Goal: Task Accomplishment & Management: Complete application form

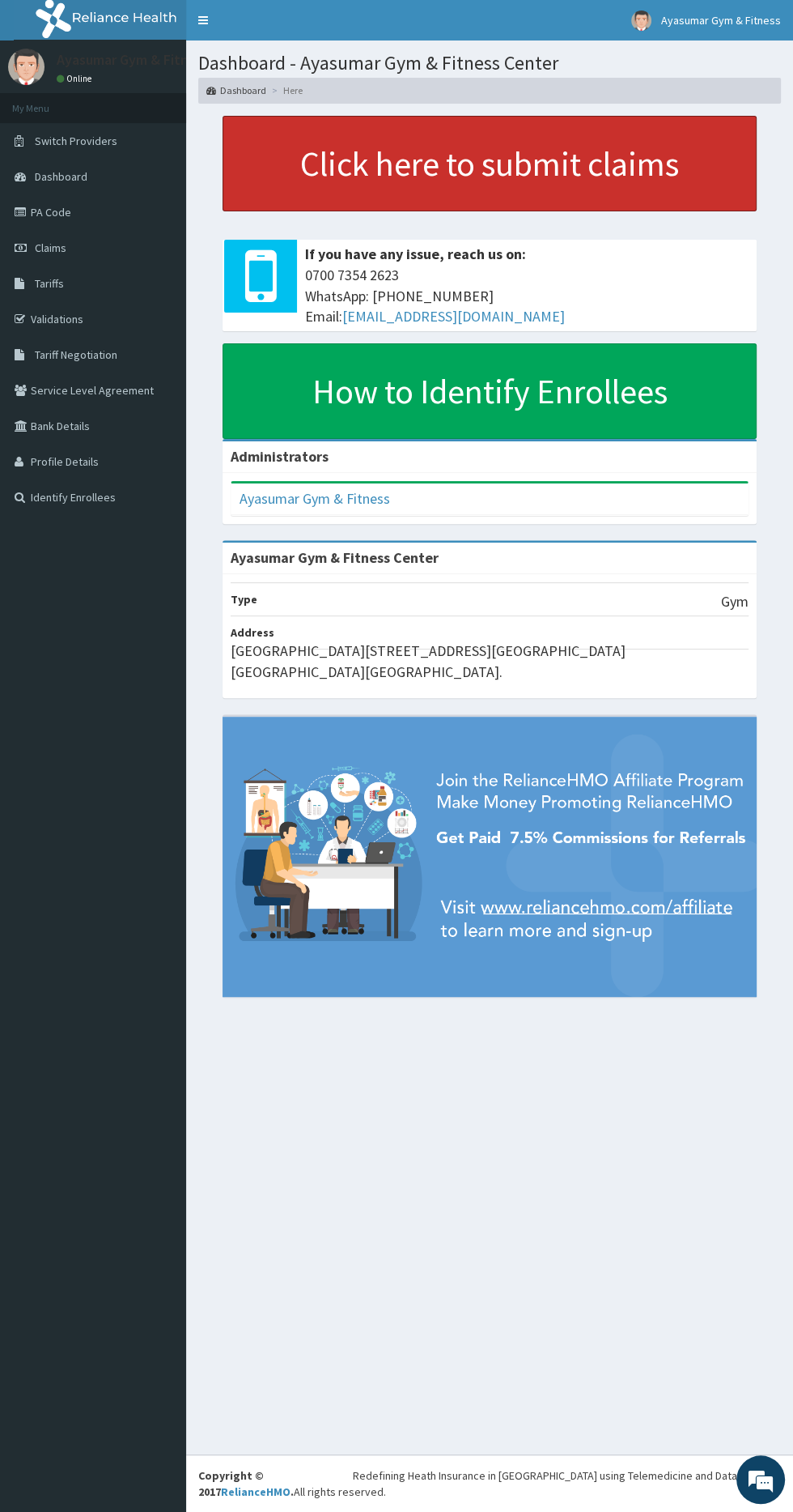
click at [624, 161] on link "Click here to submit claims" at bounding box center [489, 164] width 534 height 96
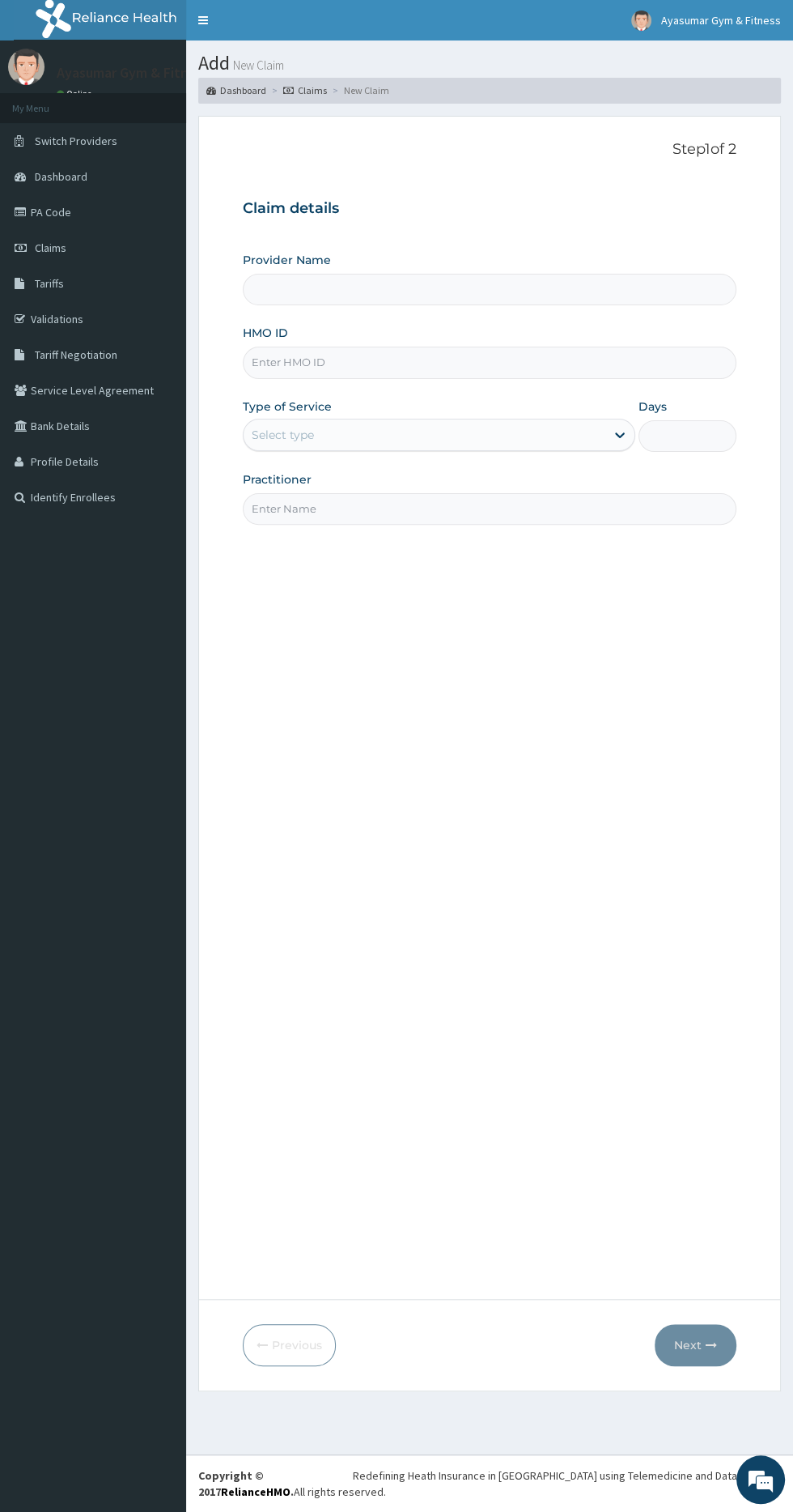
click at [407, 362] on input "HMO ID" at bounding box center [489, 362] width 494 height 32
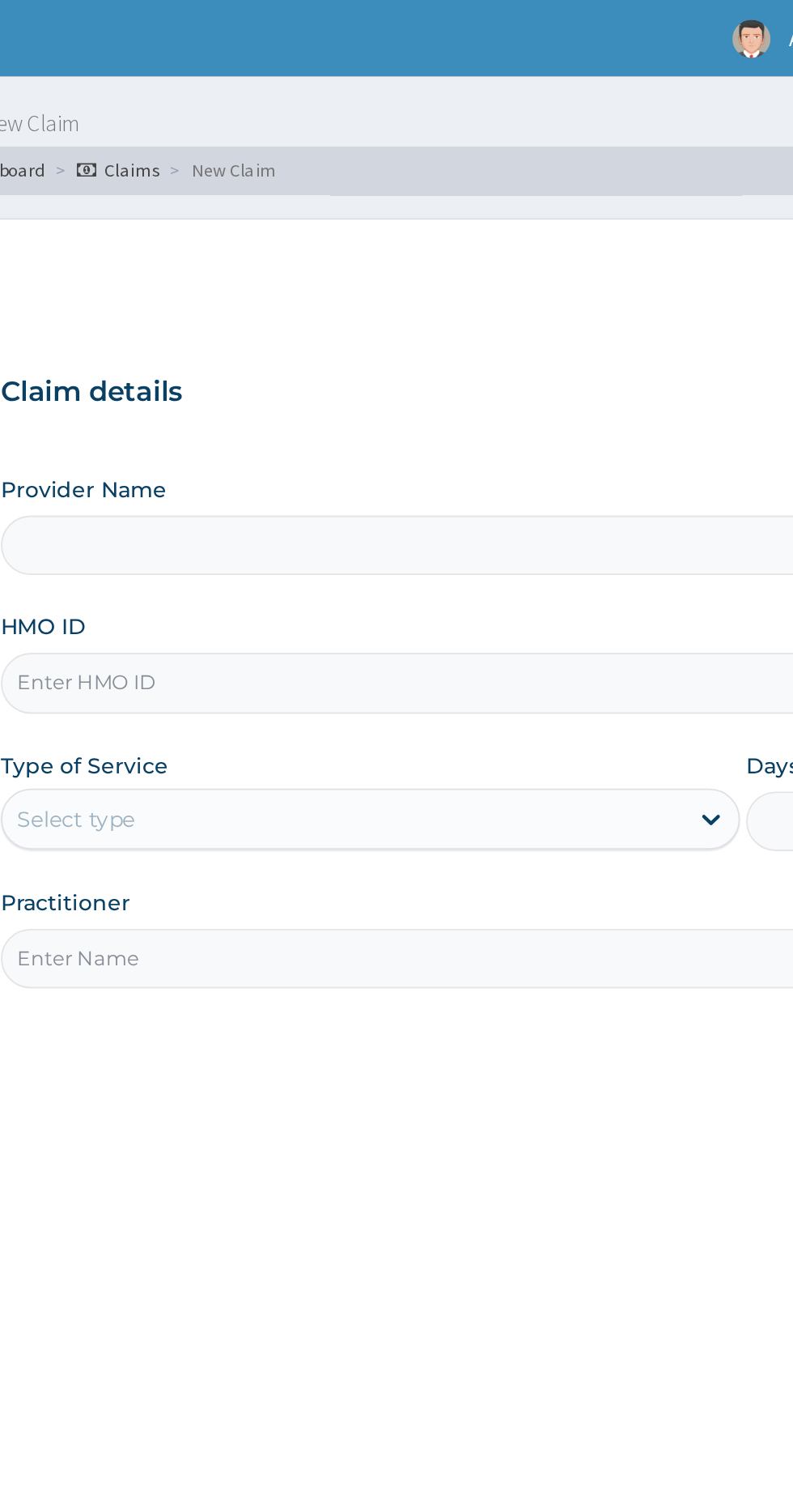
type input "Ayasumar Gym & Fitness Center"
type input "1"
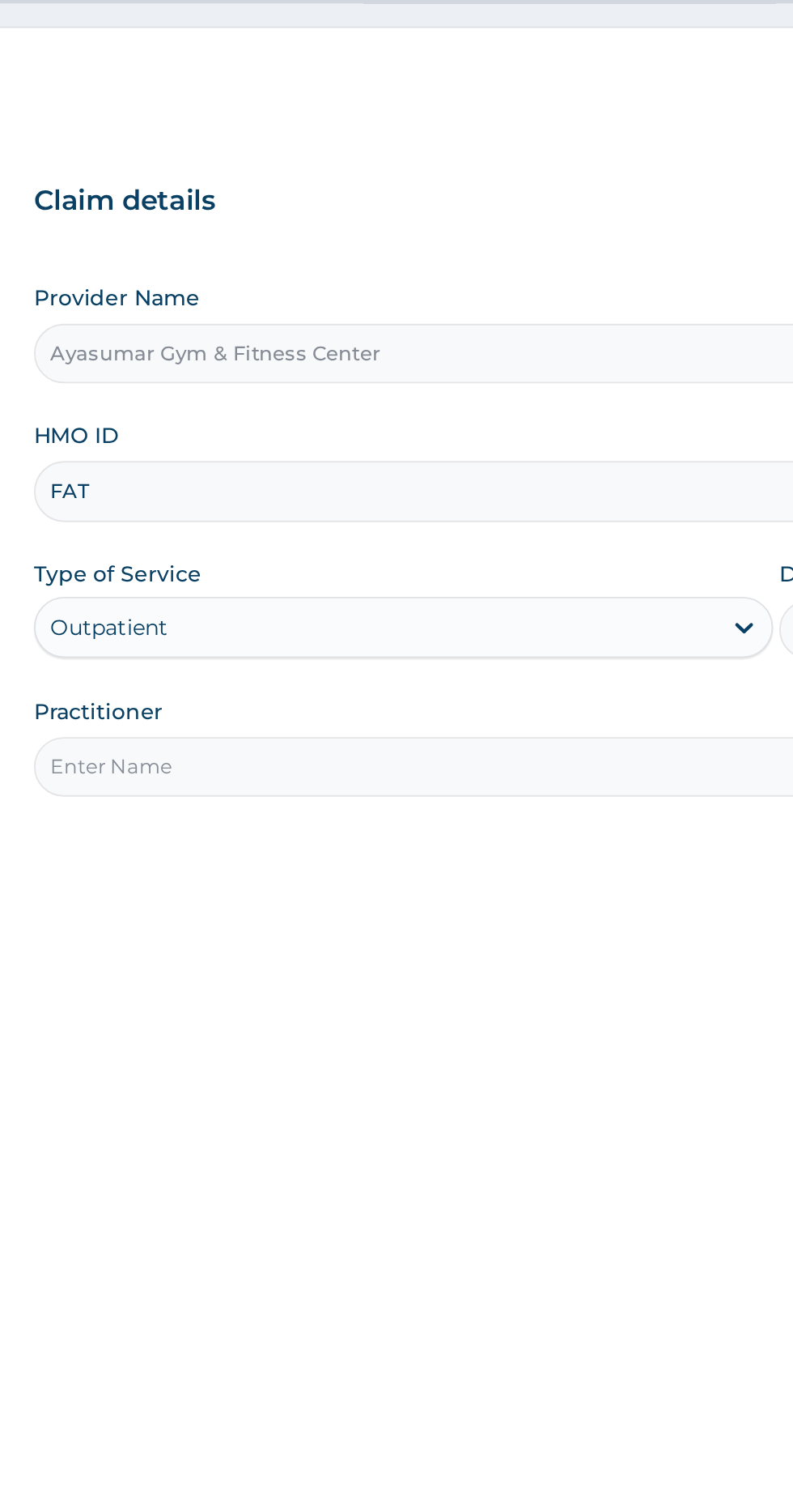
type input "FAT/10058/A"
click at [406, 502] on input "Practitioner" at bounding box center [489, 509] width 494 height 32
type input "COACH BEAM"
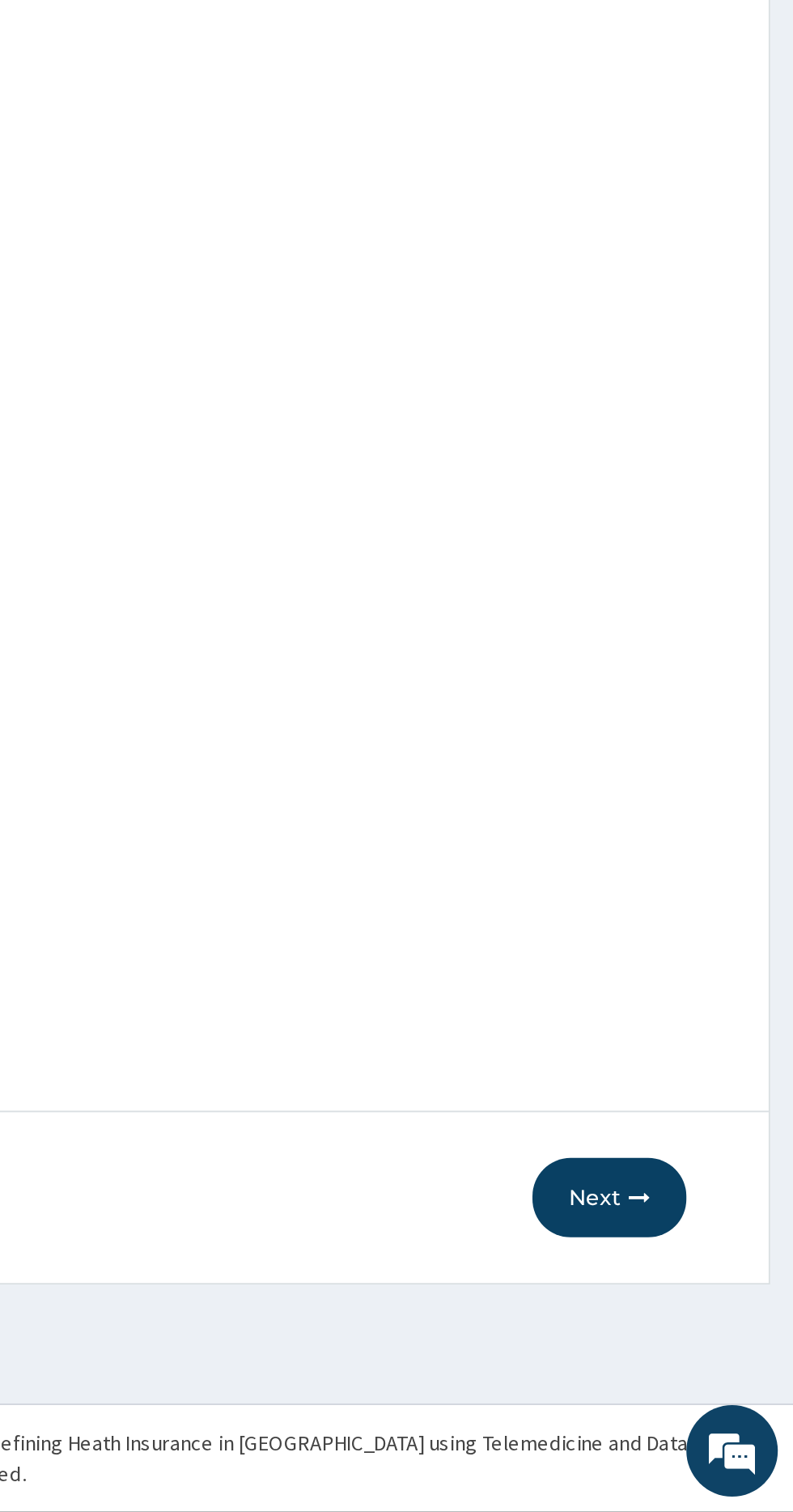
click at [702, 1343] on button "Next" at bounding box center [696, 1345] width 82 height 43
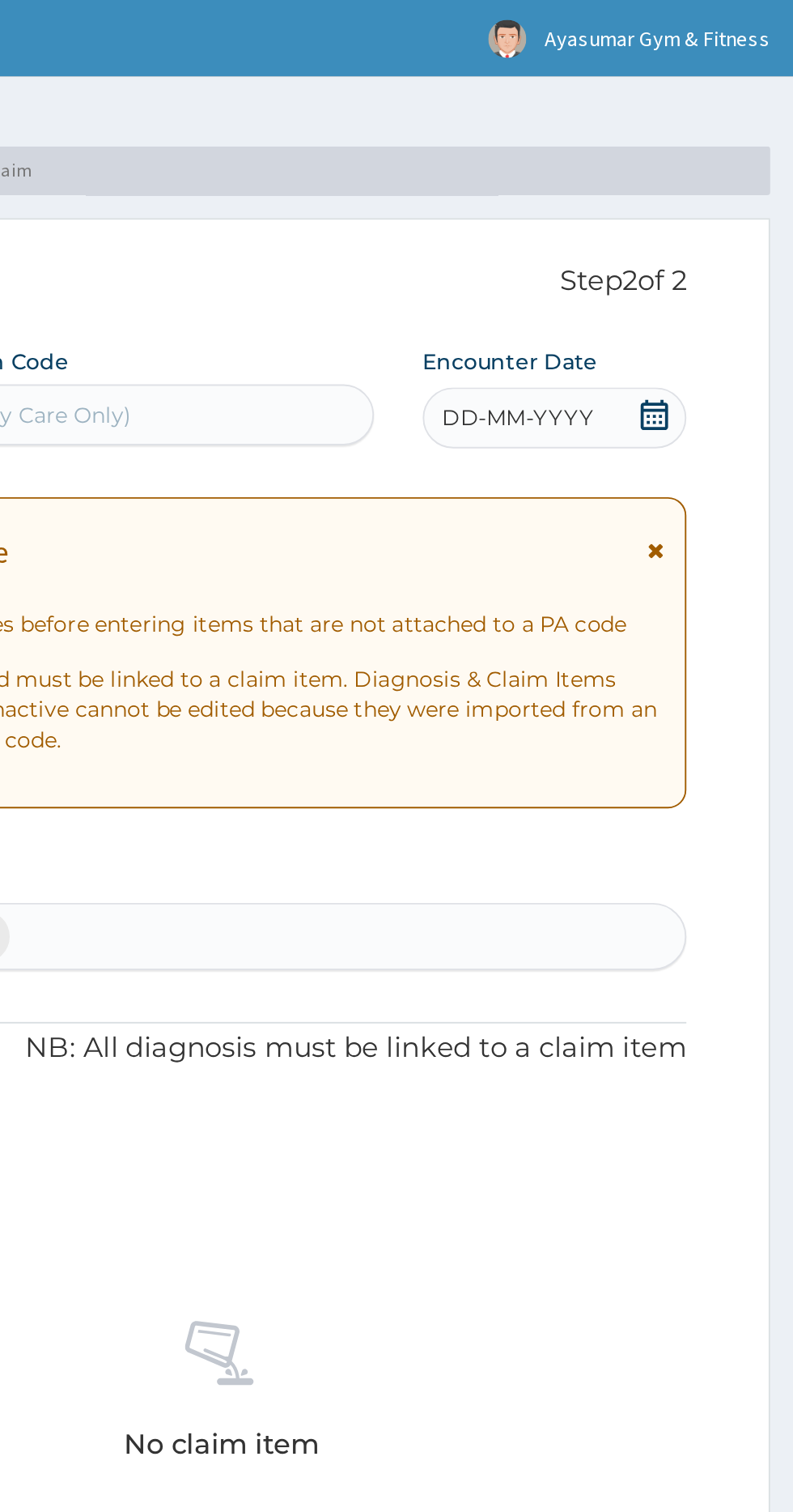
click at [722, 212] on icon at bounding box center [719, 220] width 16 height 16
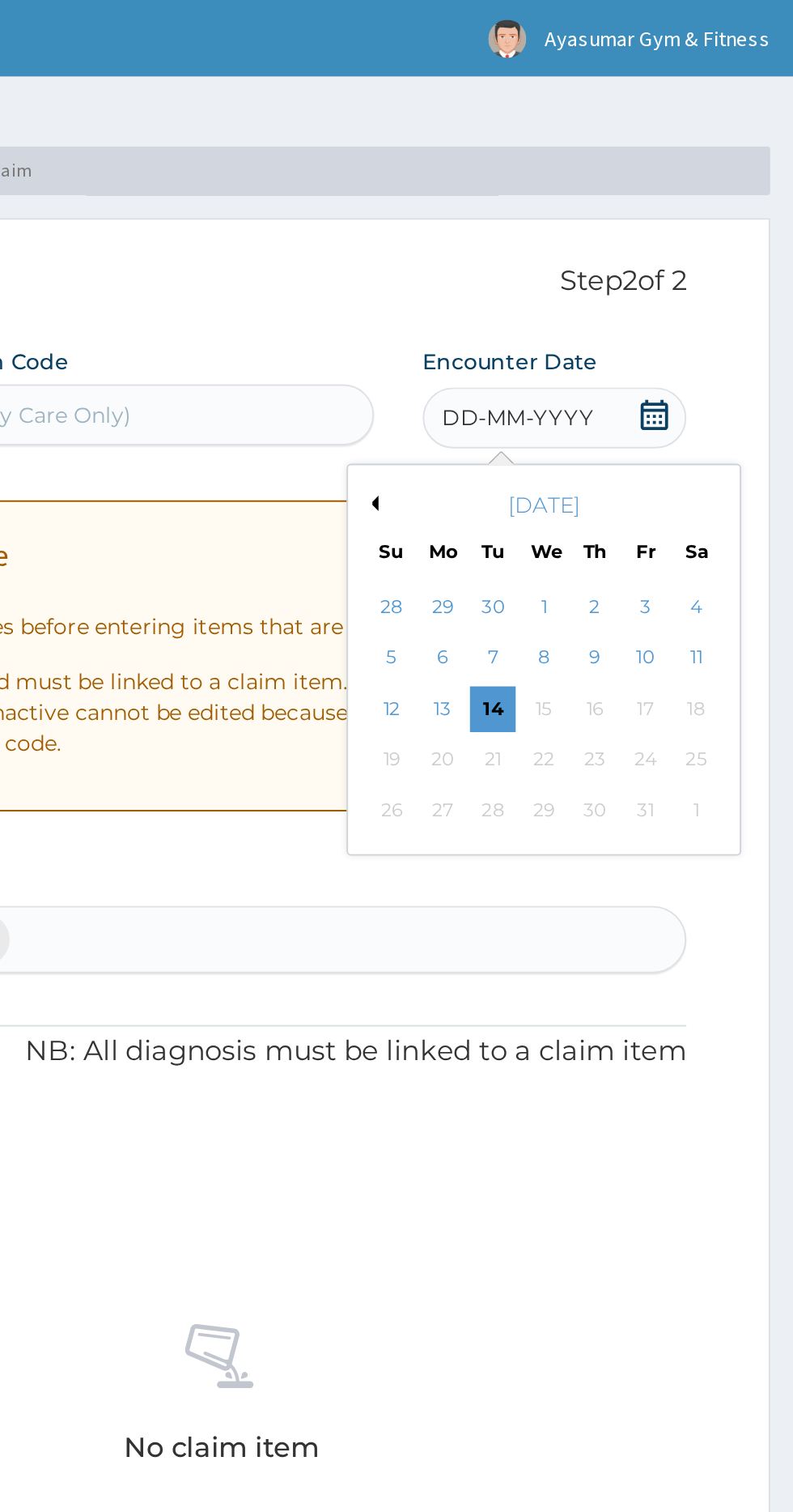
click at [634, 375] on div "14" at bounding box center [634, 376] width 24 height 24
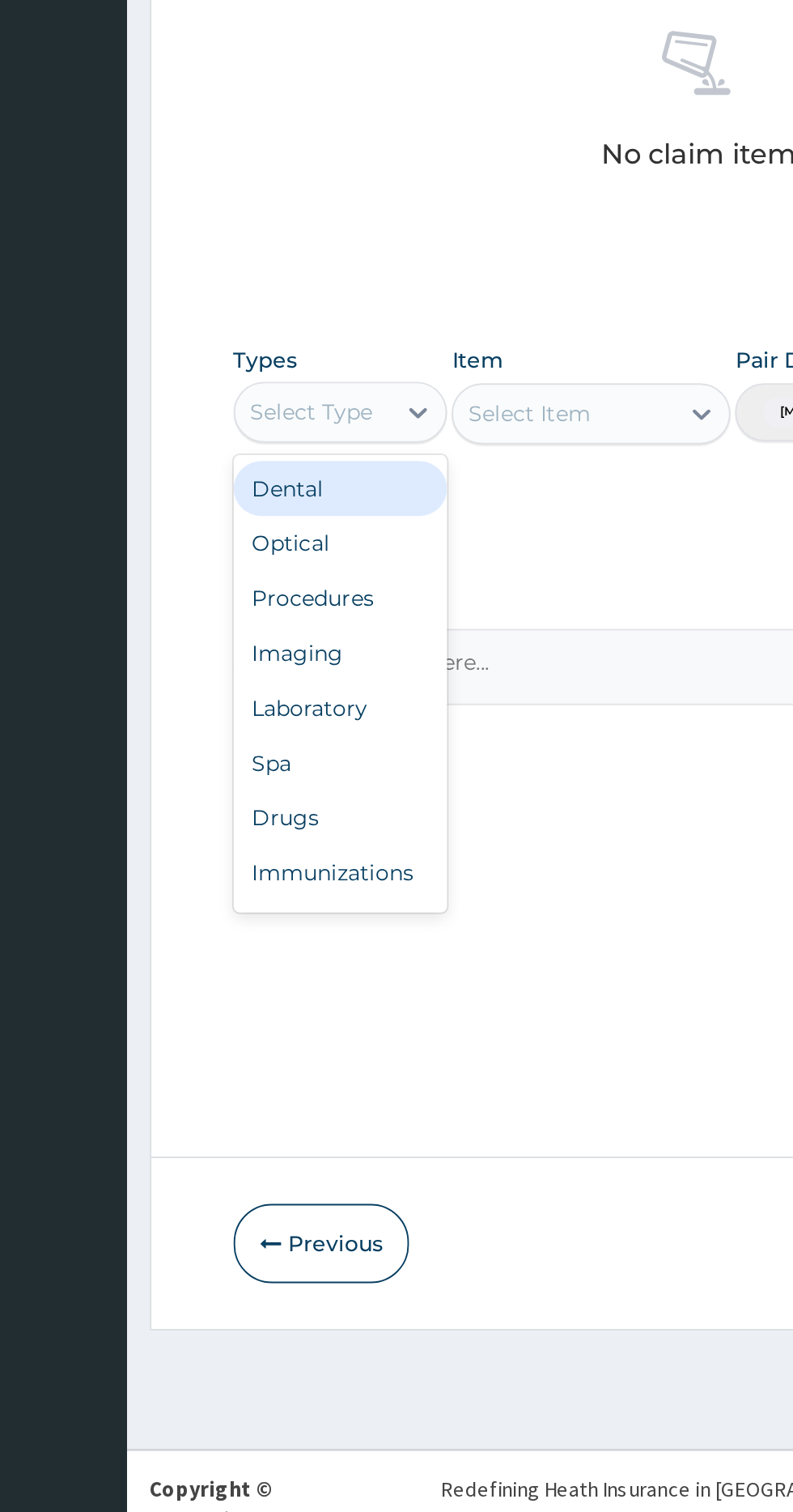
scroll to position [54, 0]
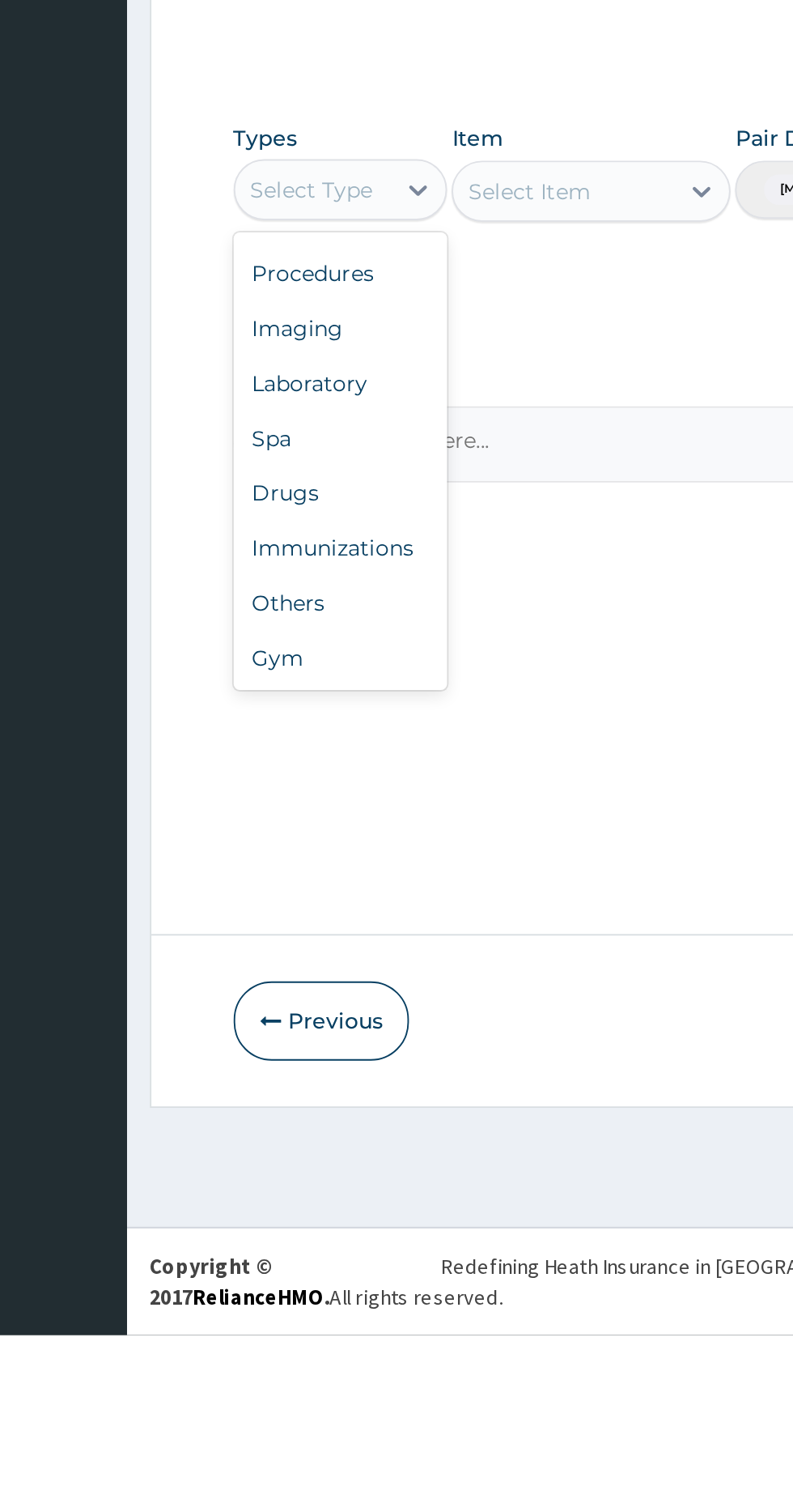
click at [309, 1165] on div "Gym" at bounding box center [299, 1152] width 113 height 29
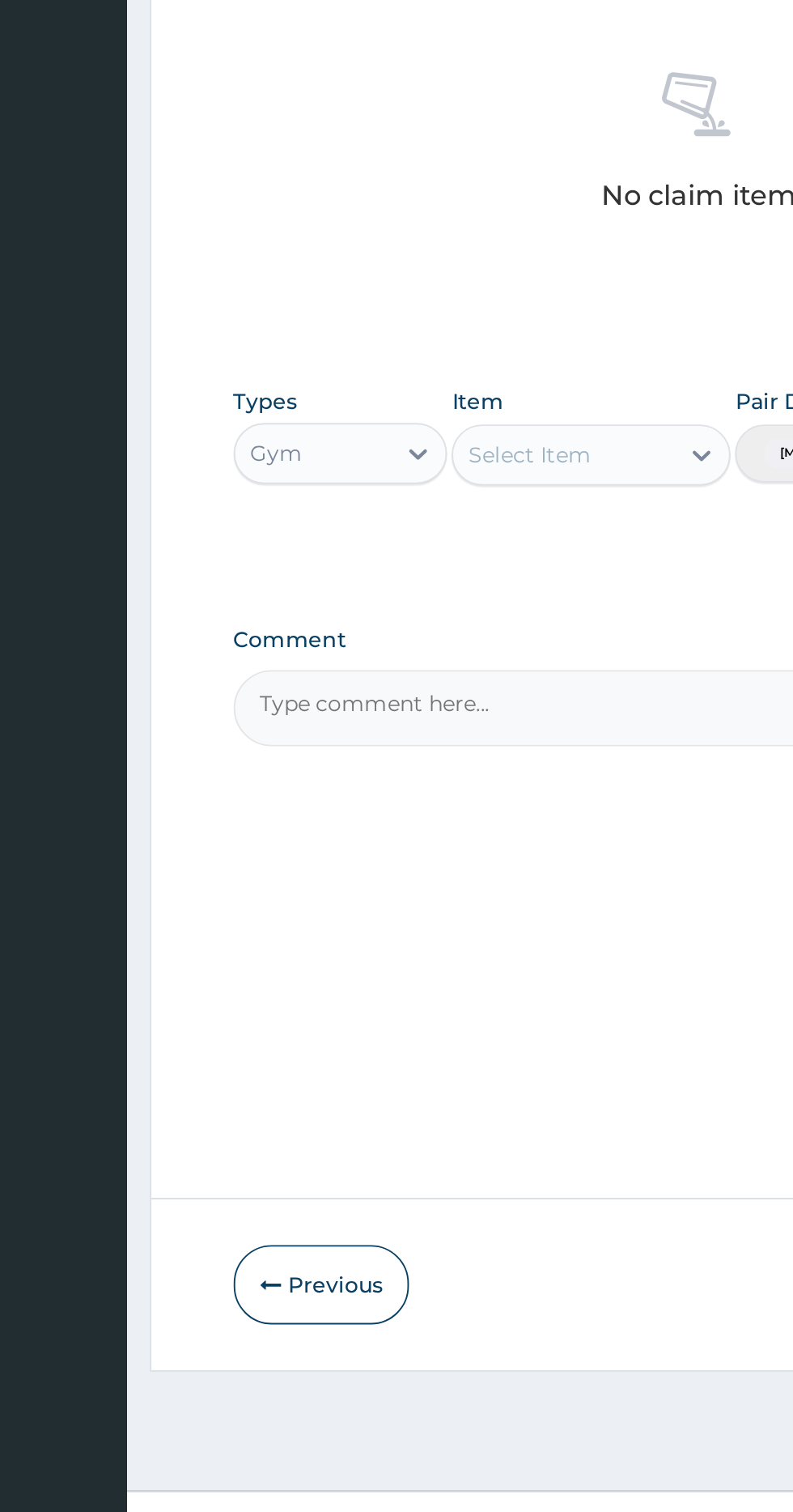
click at [444, 905] on div "Select Item" at bounding box center [418, 904] width 117 height 26
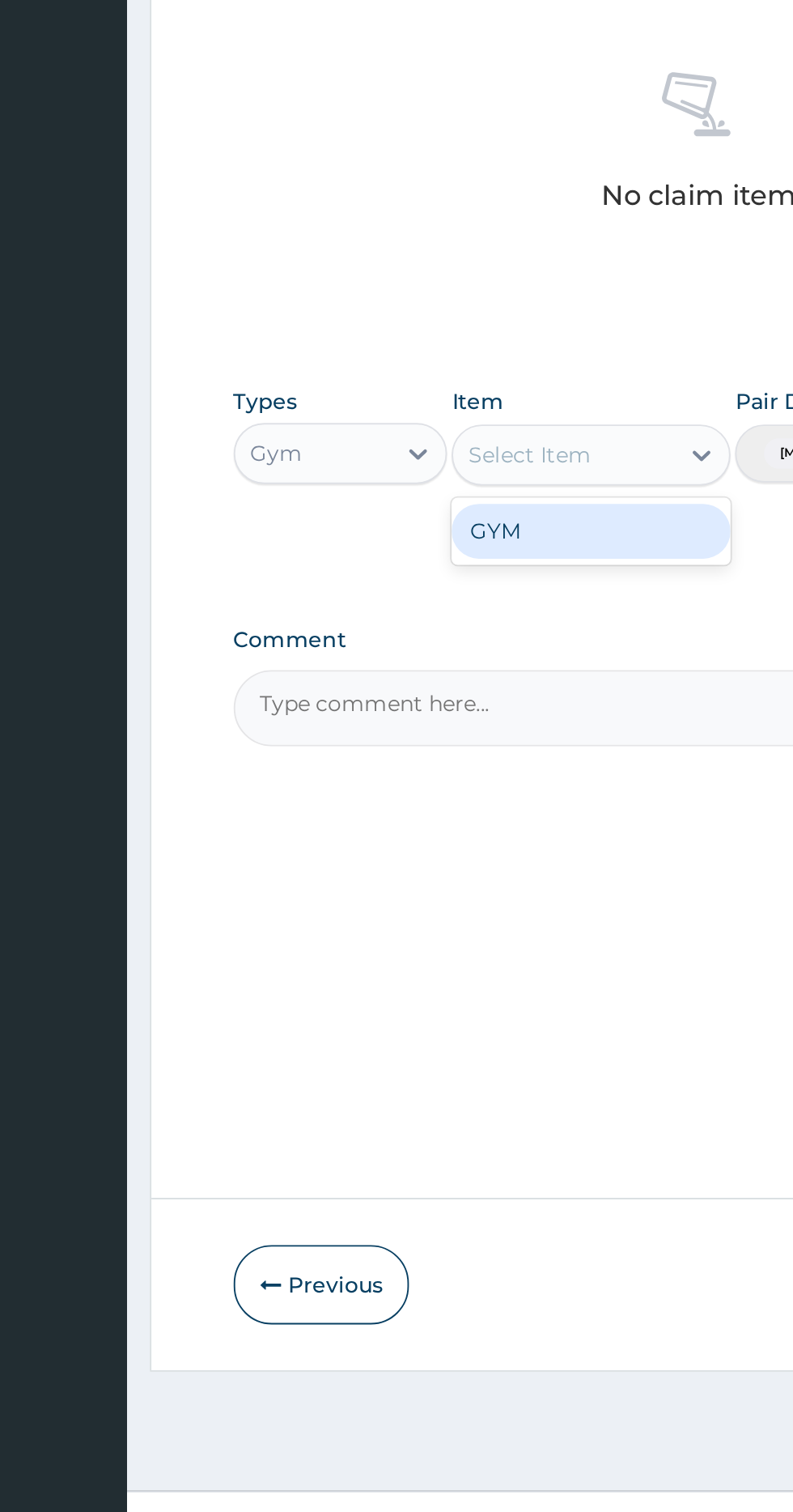
click at [438, 946] on div "GYM" at bounding box center [432, 945] width 148 height 29
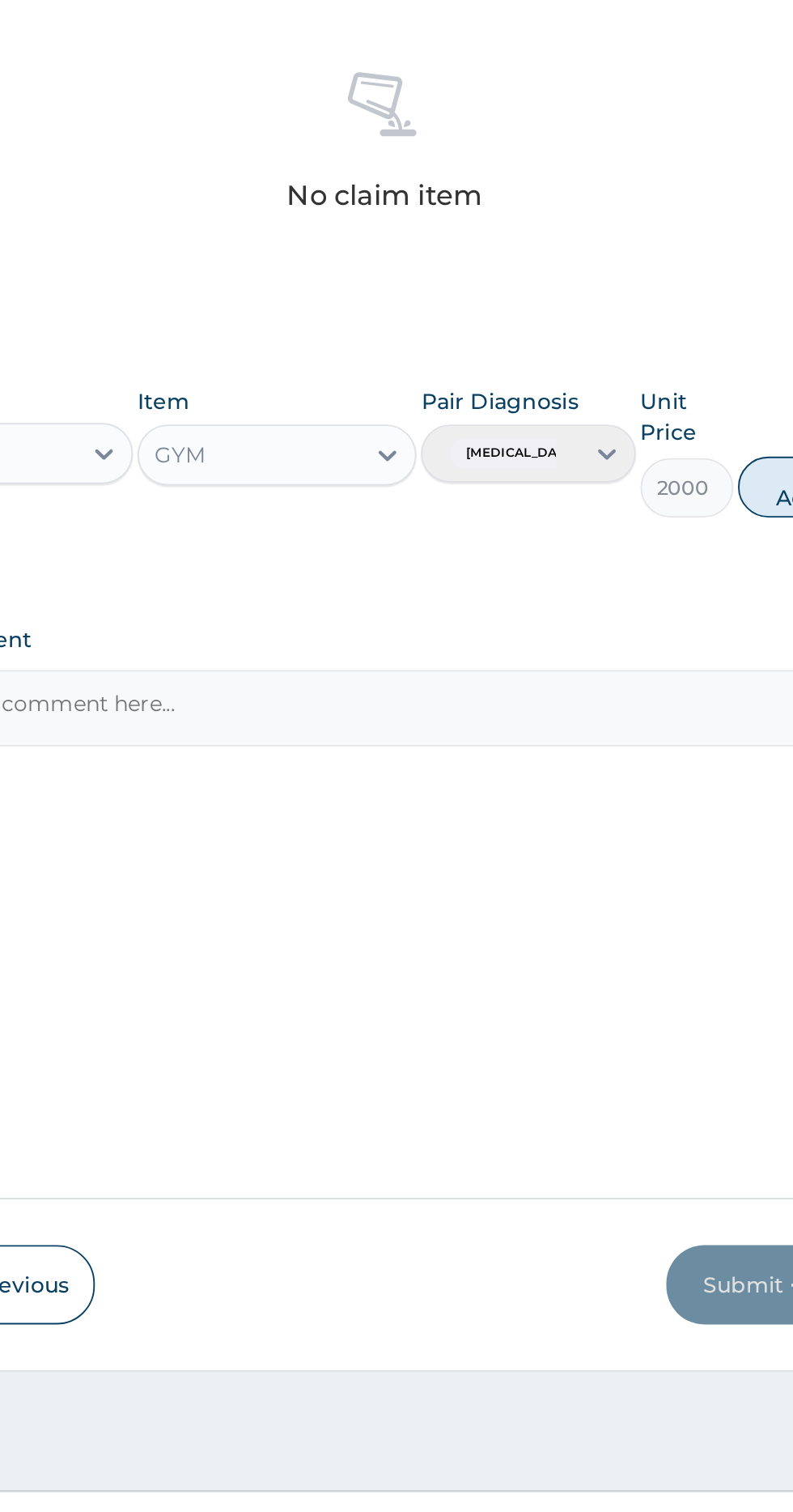
scroll to position [0, 0]
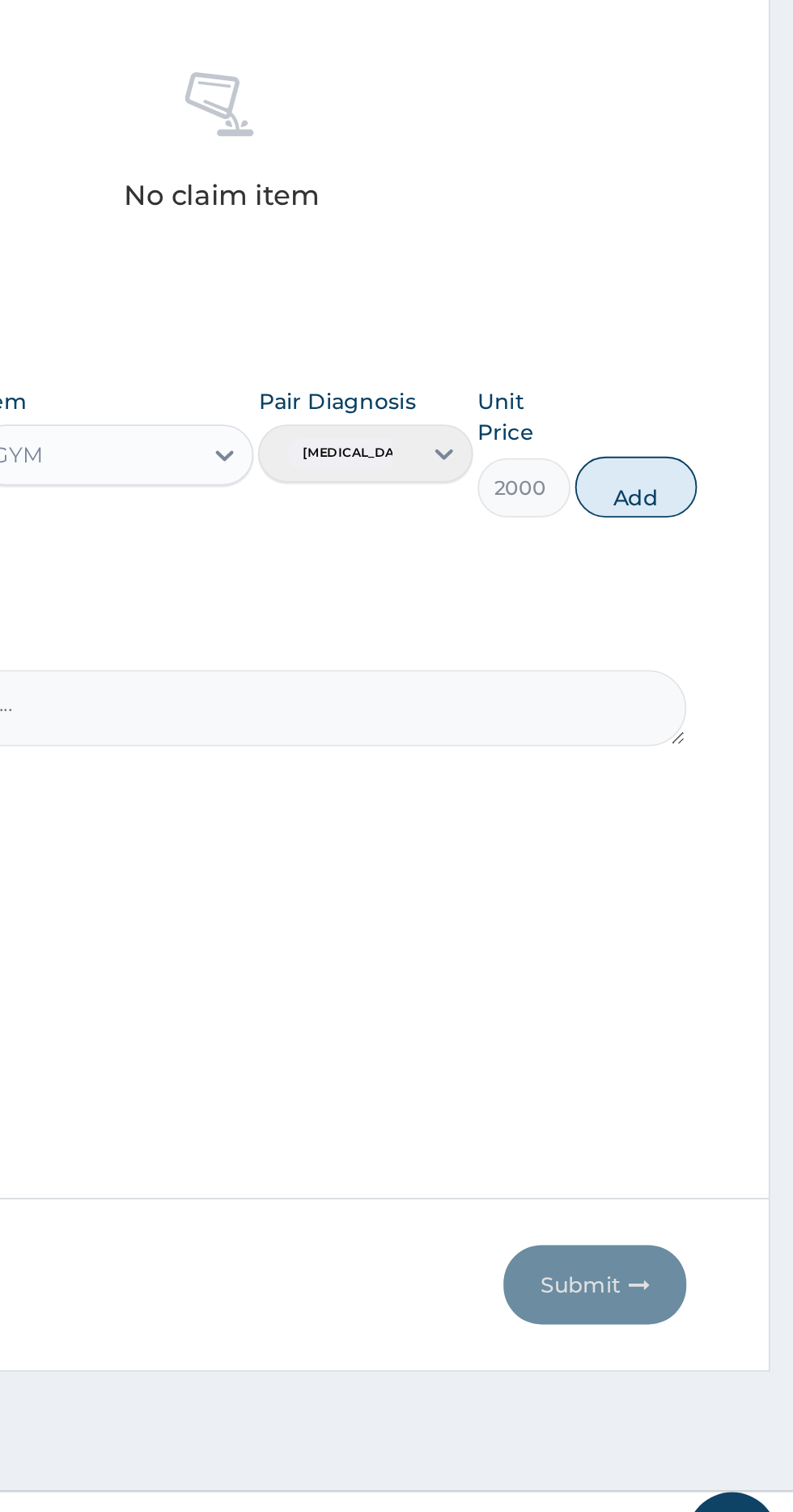
click at [735, 924] on button "Add" at bounding box center [710, 922] width 65 height 33
type input "0"
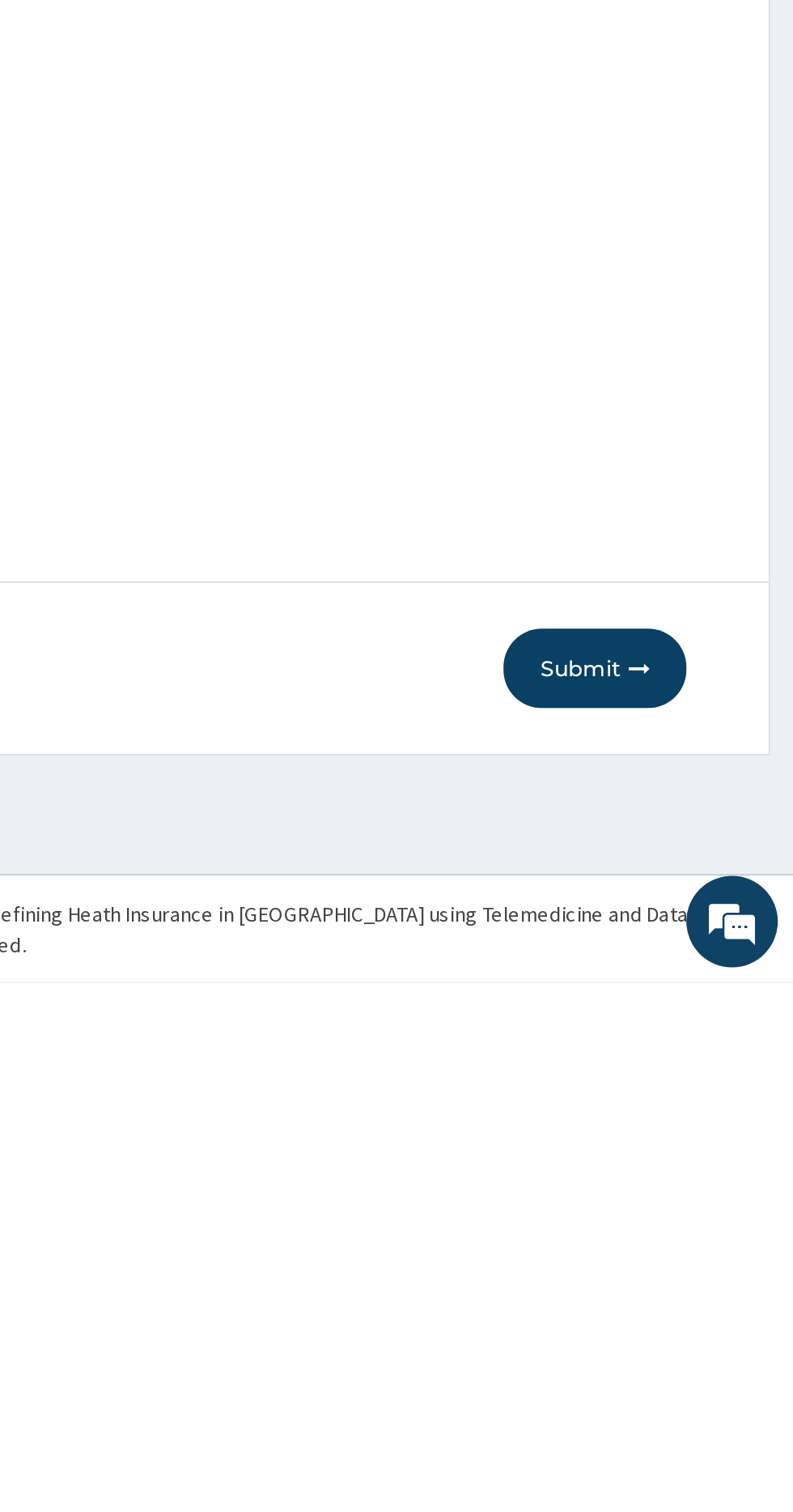
click at [688, 1333] on button "Submit" at bounding box center [688, 1345] width 97 height 43
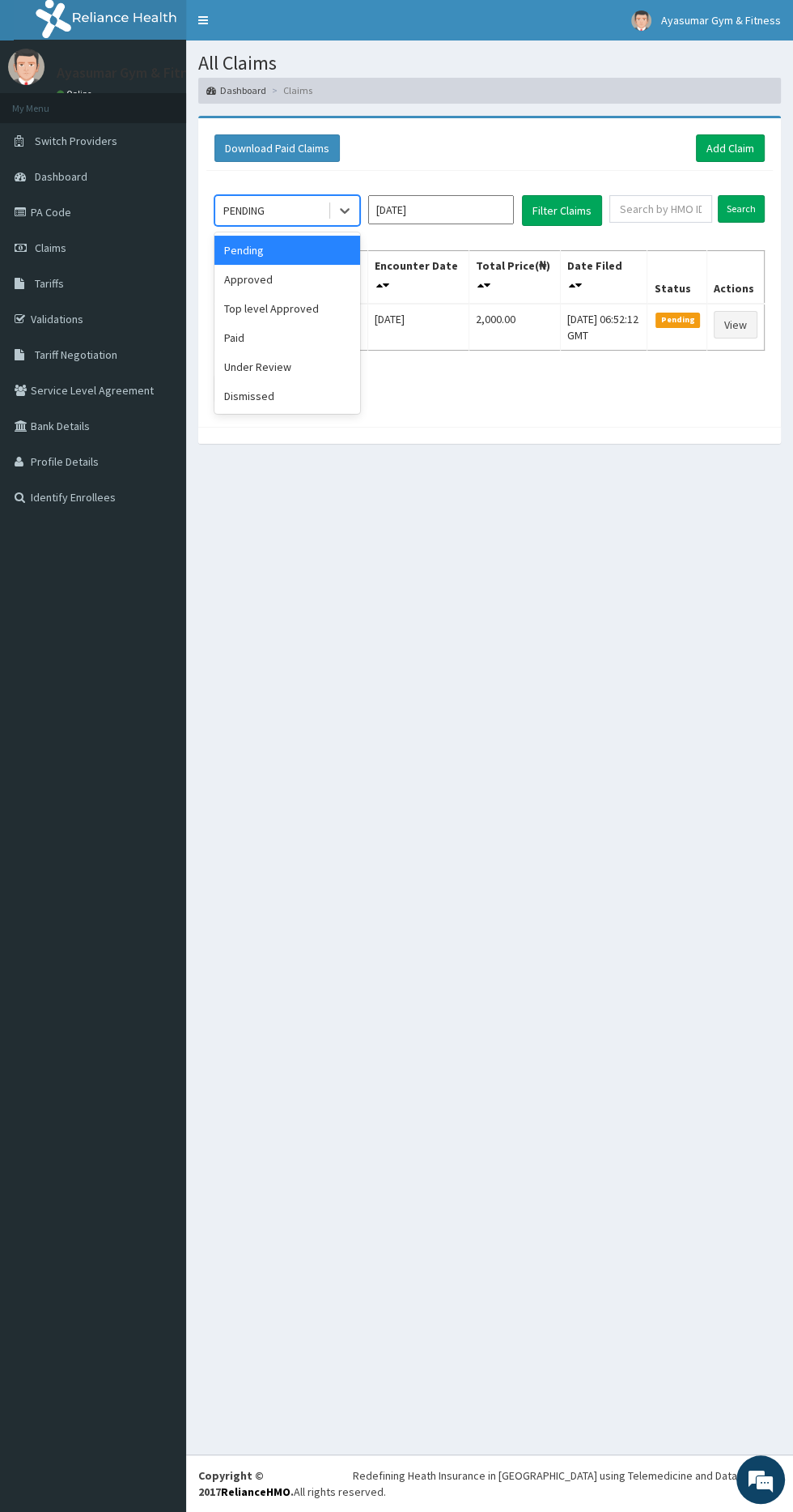
click at [331, 288] on div "Approved" at bounding box center [287, 279] width 145 height 29
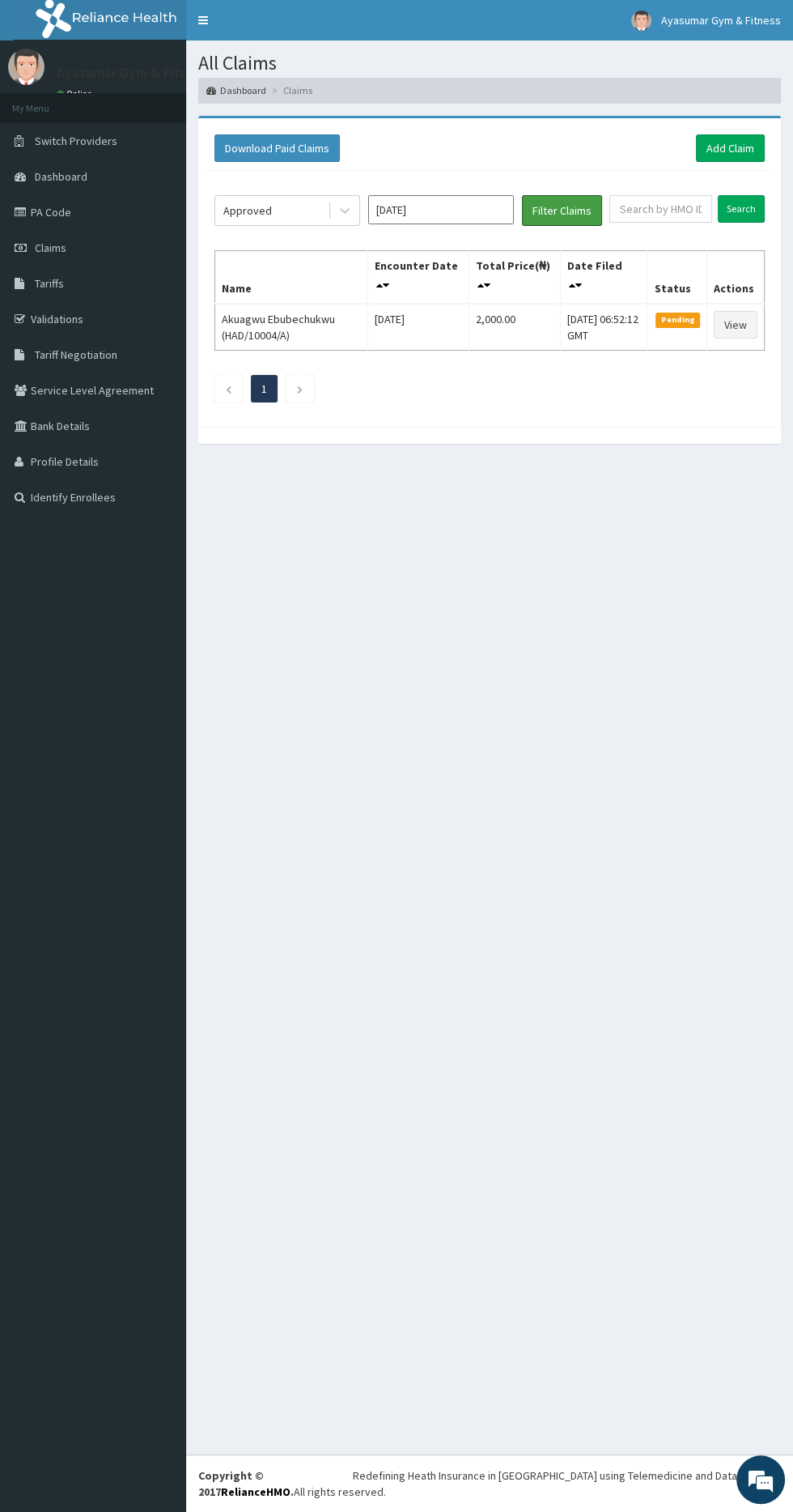
click at [569, 211] on button "Filter Claims" at bounding box center [562, 210] width 80 height 31
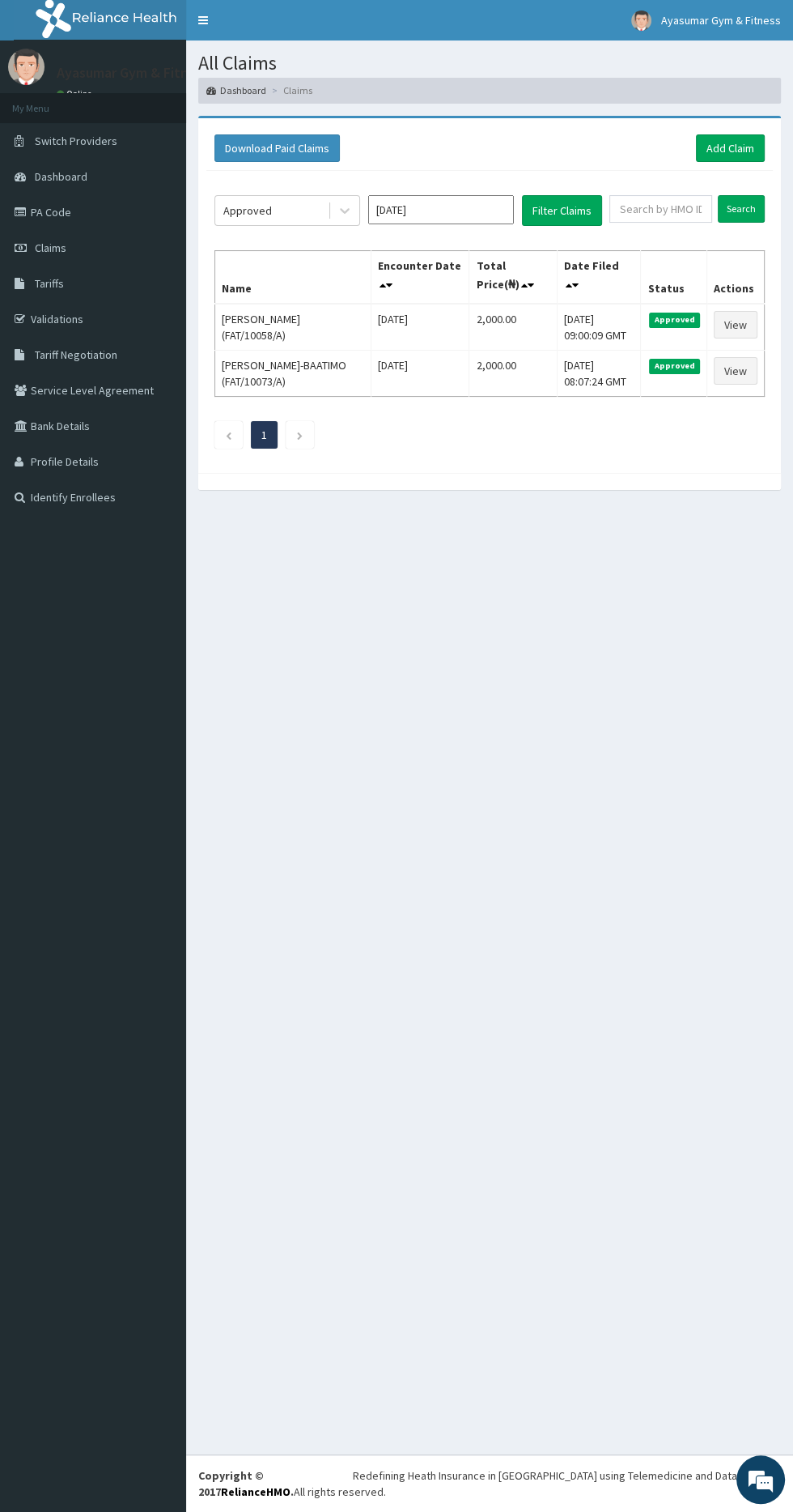
click at [460, 938] on div "All Claims Dashboard Claims Download Paid Claims Add Claim × Note you can only …" at bounding box center [489, 747] width 607 height 1414
click at [761, 690] on div "All Claims Dashboard Claims Download Paid Claims Add Claim × Note you can only …" at bounding box center [489, 747] width 607 height 1414
click at [757, 111] on section "Download Paid Claims Add Claim × Note you can only download claims within a max…" at bounding box center [489, 311] width 607 height 415
click at [736, 113] on section "Download Paid Claims Add Claim × Note you can only download claims within a max…" at bounding box center [489, 311] width 607 height 415
click at [743, 102] on ol "Dashboard Claims" at bounding box center [490, 90] width 583 height 25
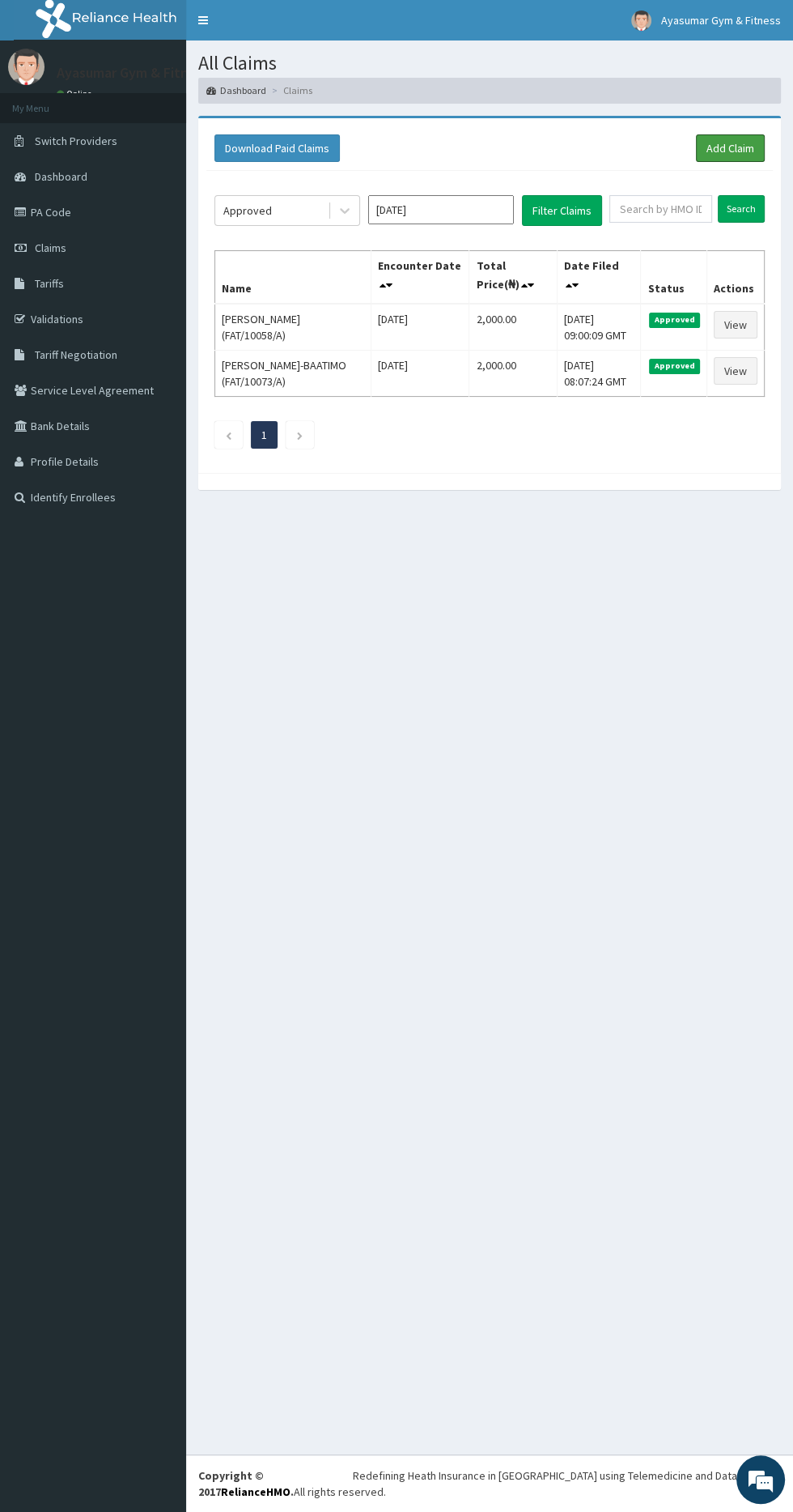
click at [734, 146] on link "Add Claim" at bounding box center [731, 148] width 69 height 27
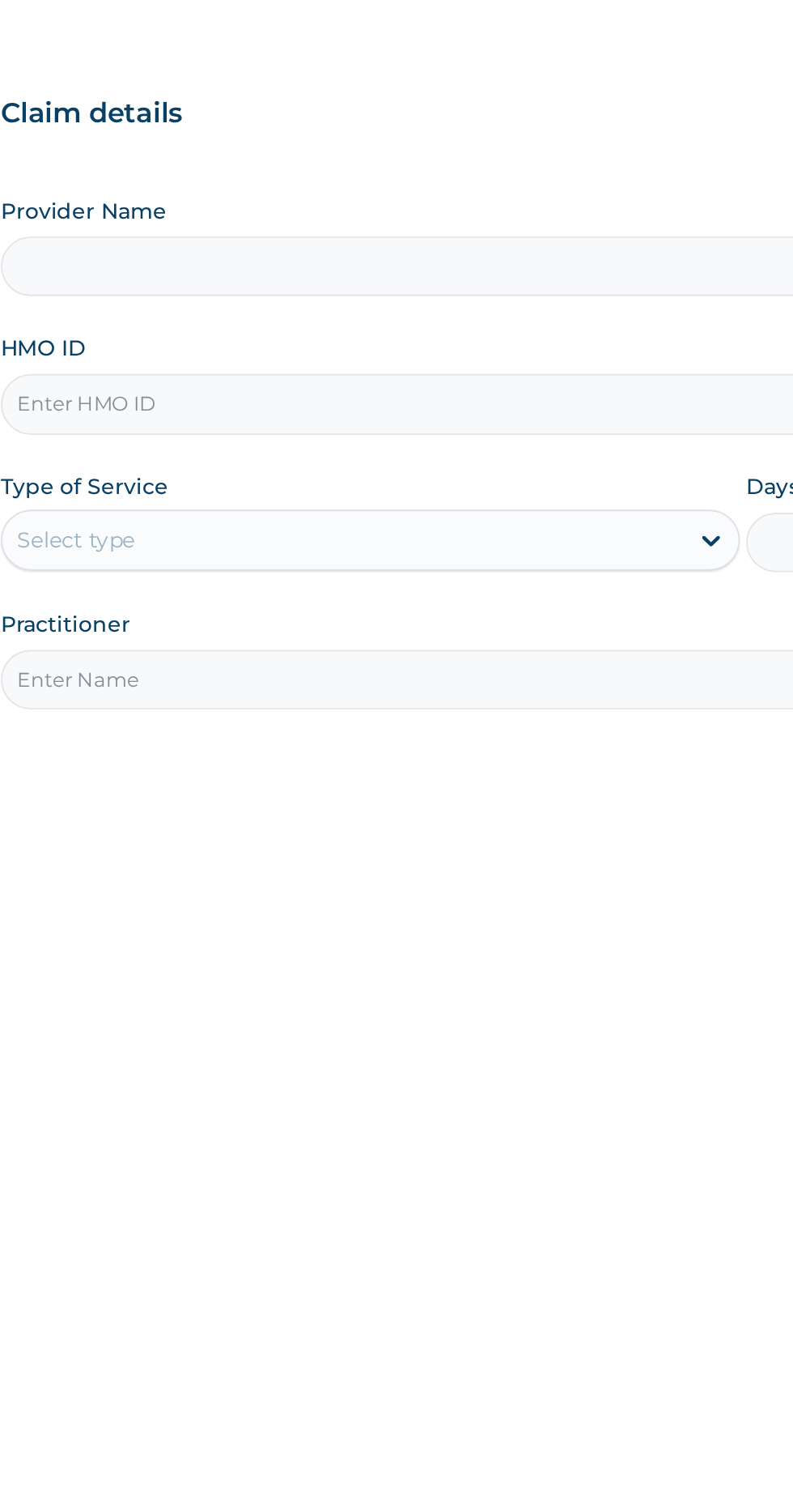
type input "H"
type input "Ayasumar Gym & Fitness Center"
type input "1"
type input "HAD/10003/A"
click at [463, 500] on input "Practitioner" at bounding box center [489, 509] width 494 height 32
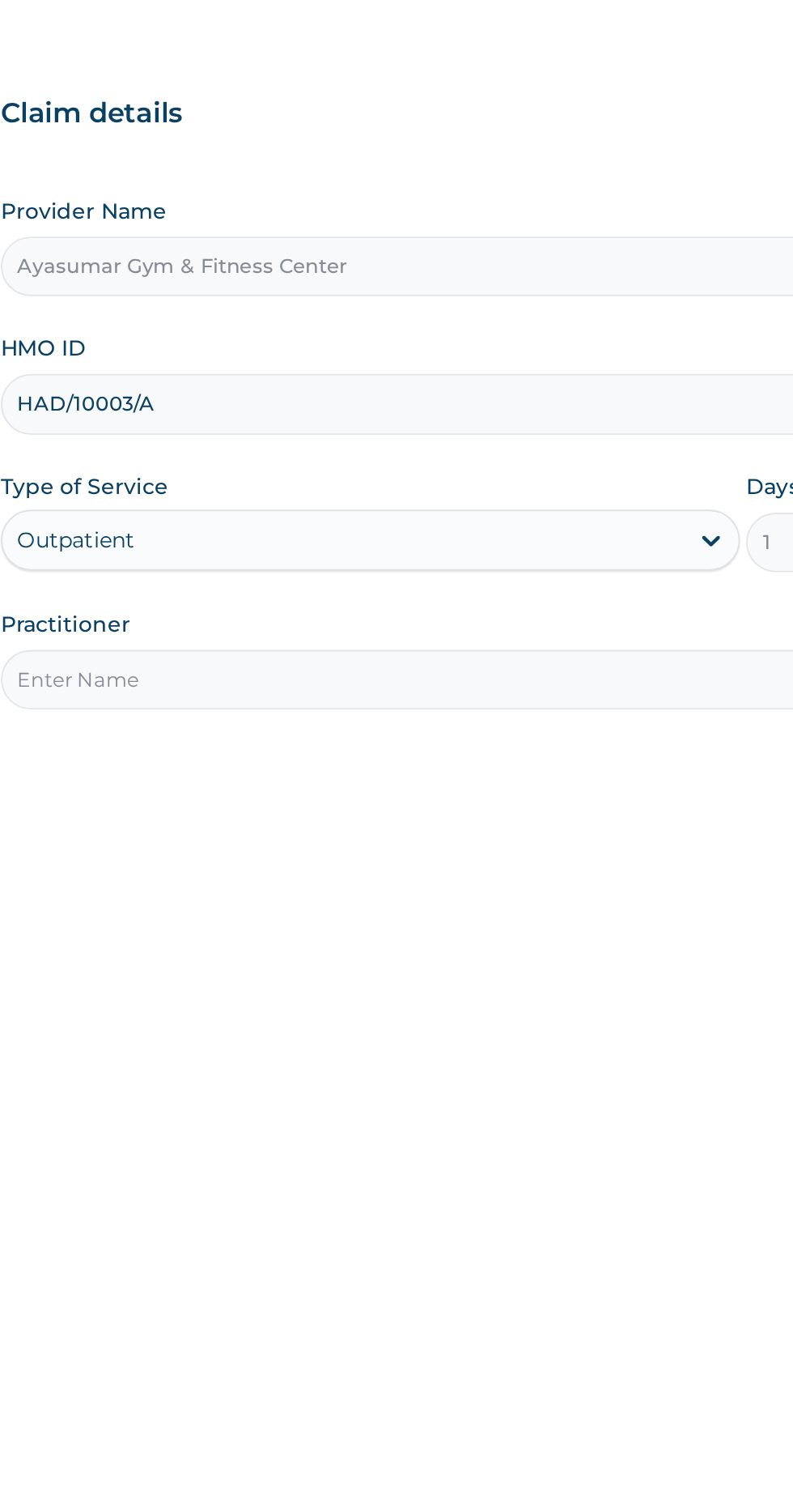
type input "COACH BEAM"
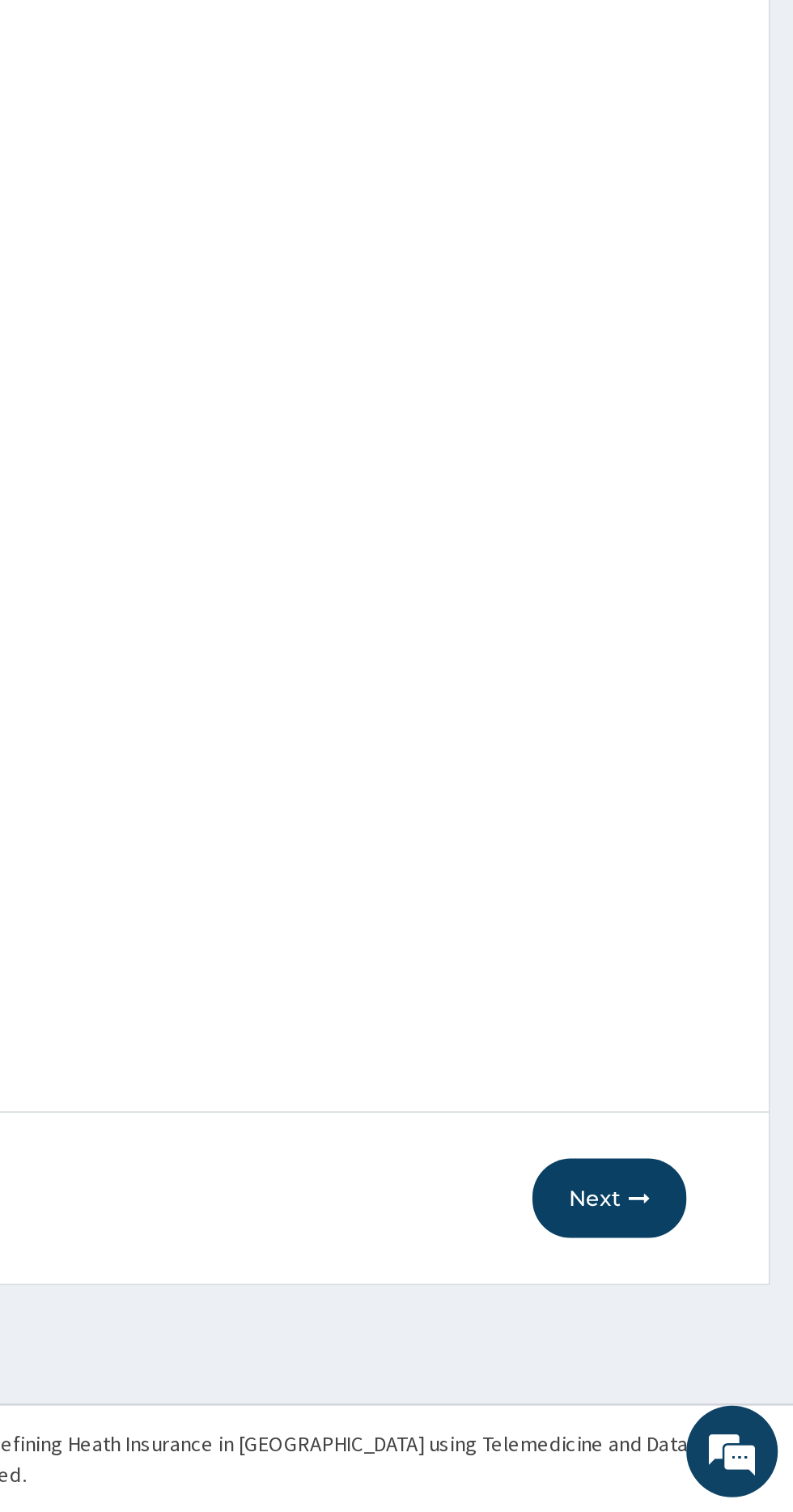
click at [711, 1344] on icon "button" at bounding box center [711, 1344] width 12 height 12
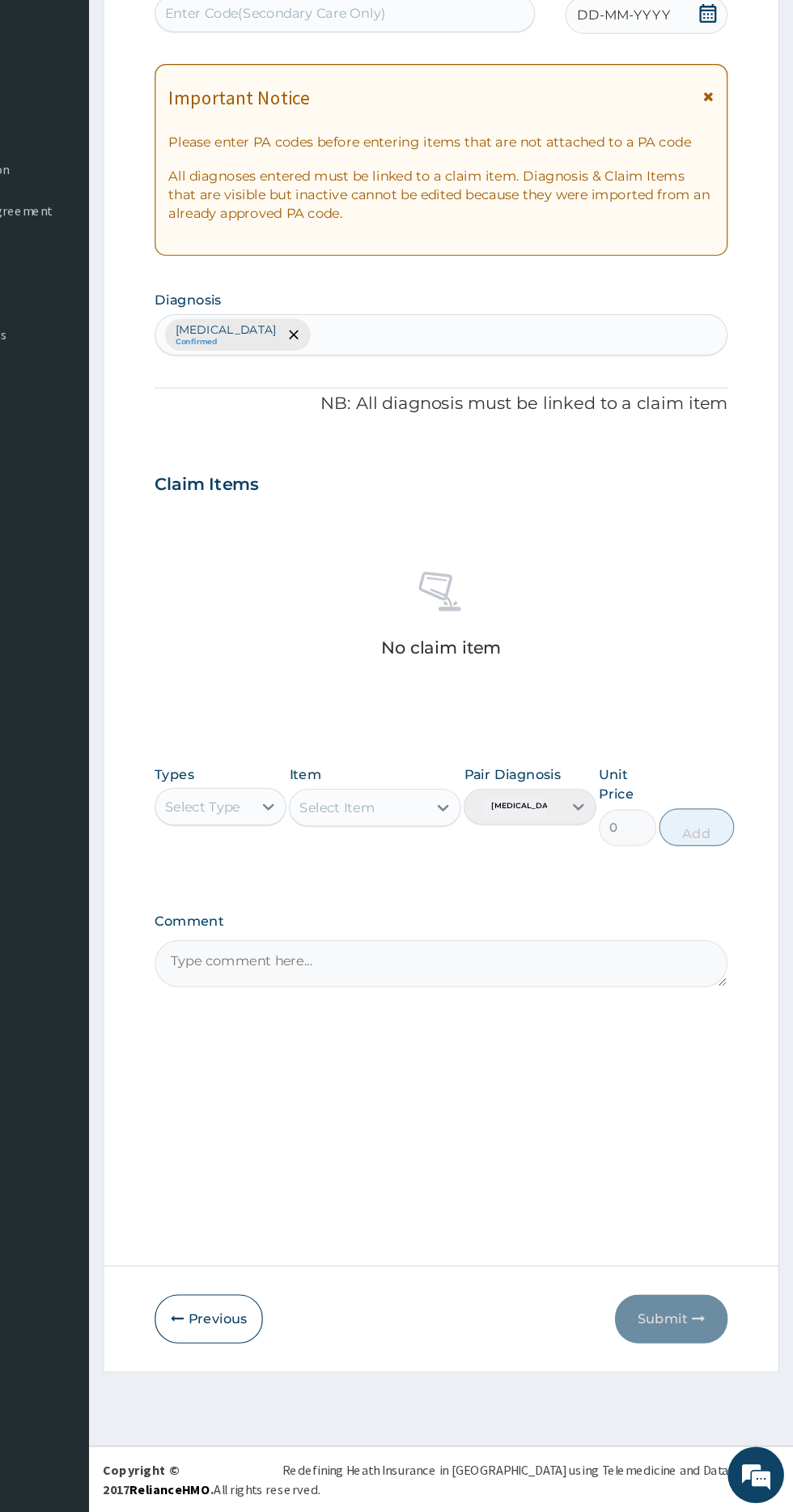
click at [719, 223] on icon at bounding box center [719, 220] width 14 height 16
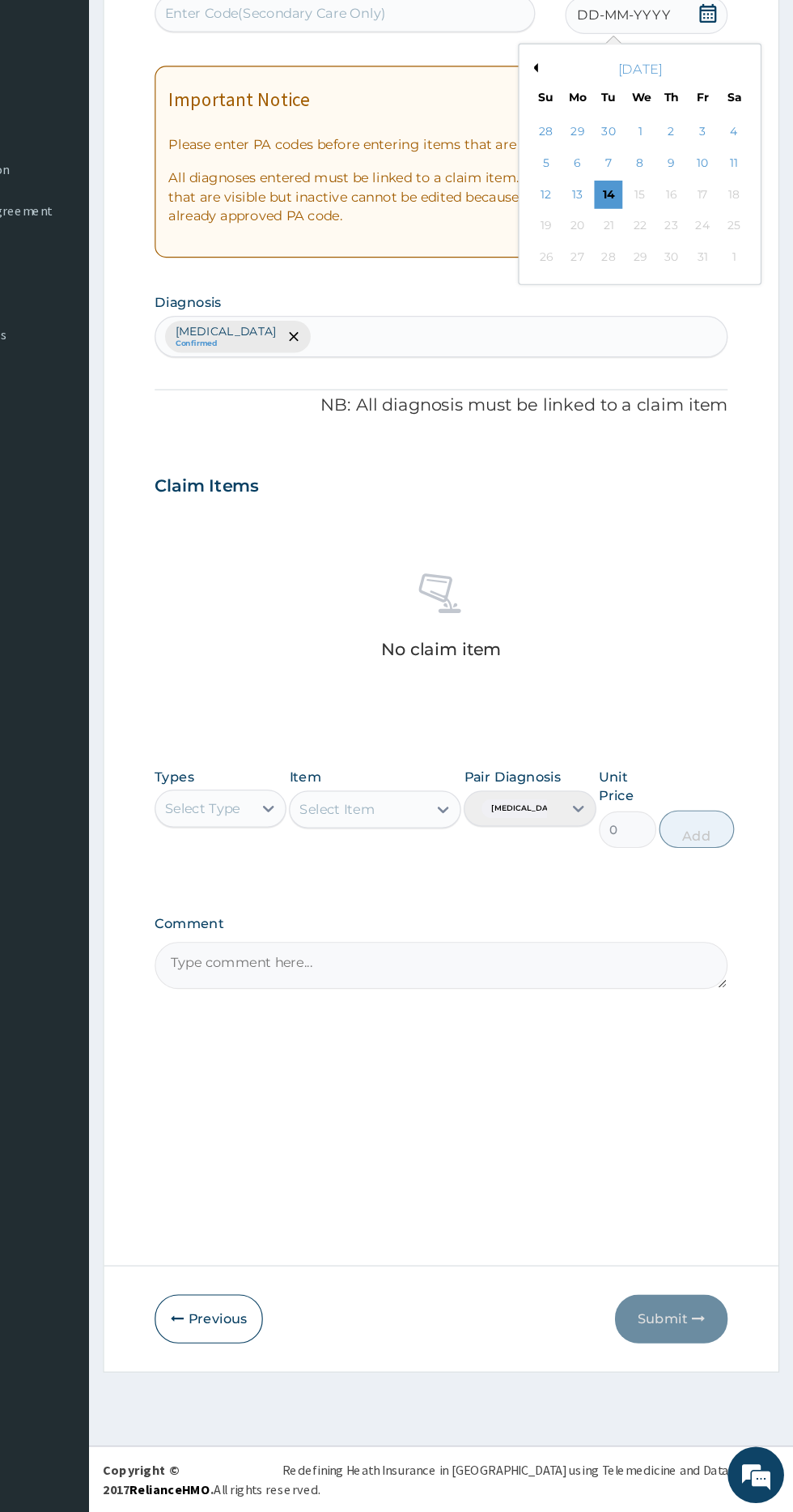
click at [638, 371] on div "14" at bounding box center [634, 376] width 24 height 24
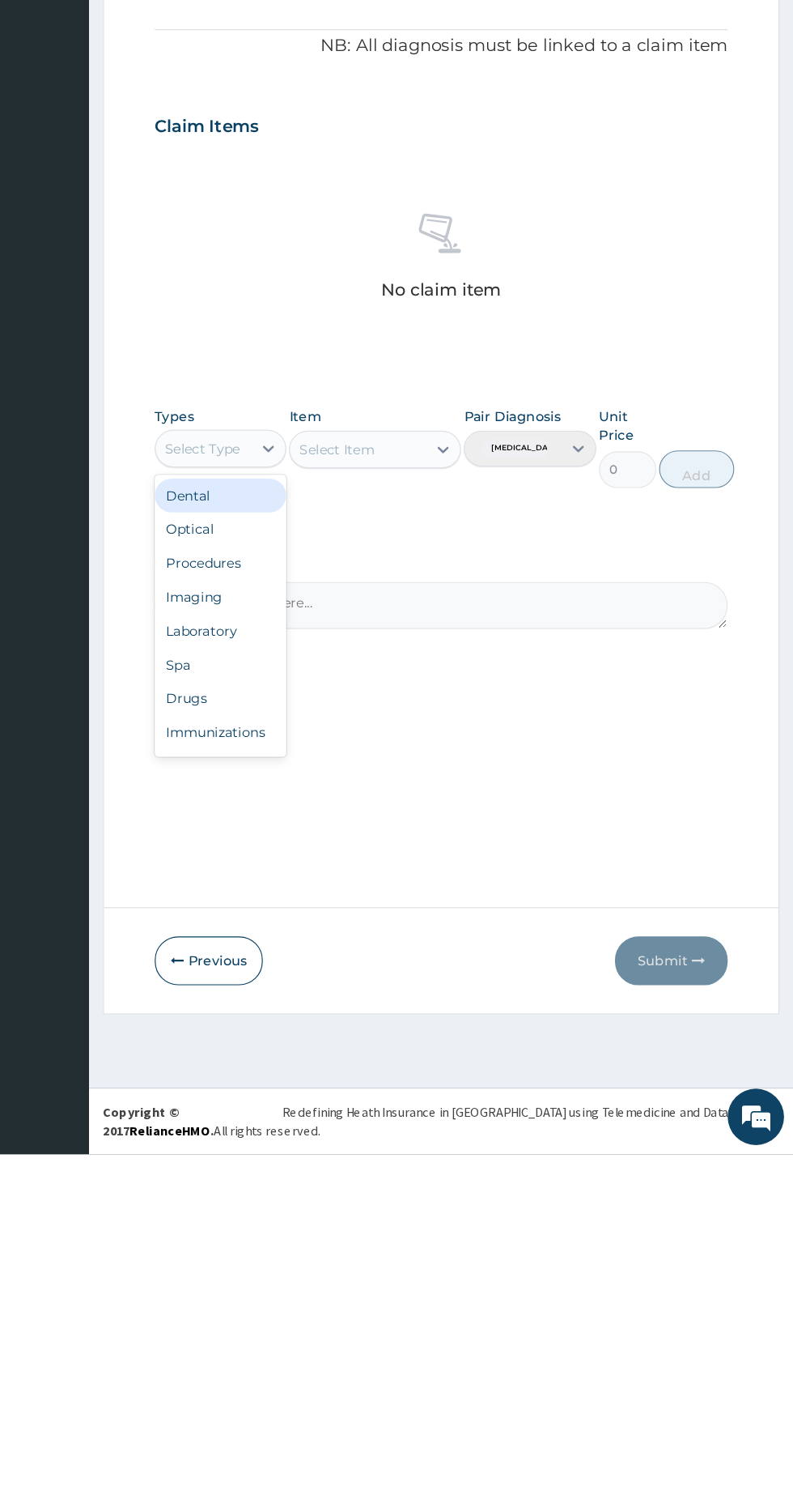
scroll to position [54, 0]
click at [307, 1131] on div "Others" at bounding box center [299, 1123] width 113 height 29
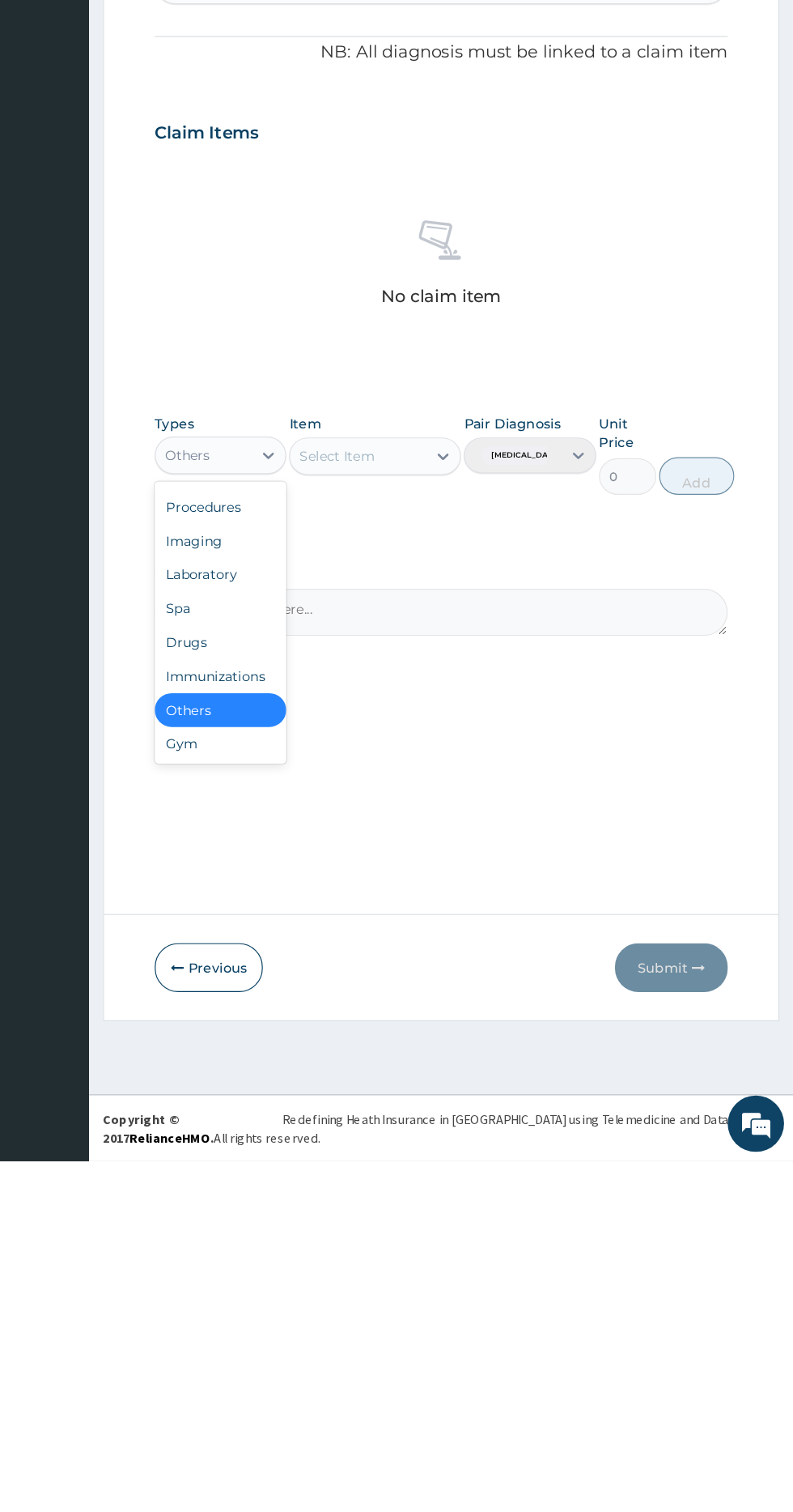
click at [301, 1156] on div "Gym" at bounding box center [299, 1152] width 113 height 29
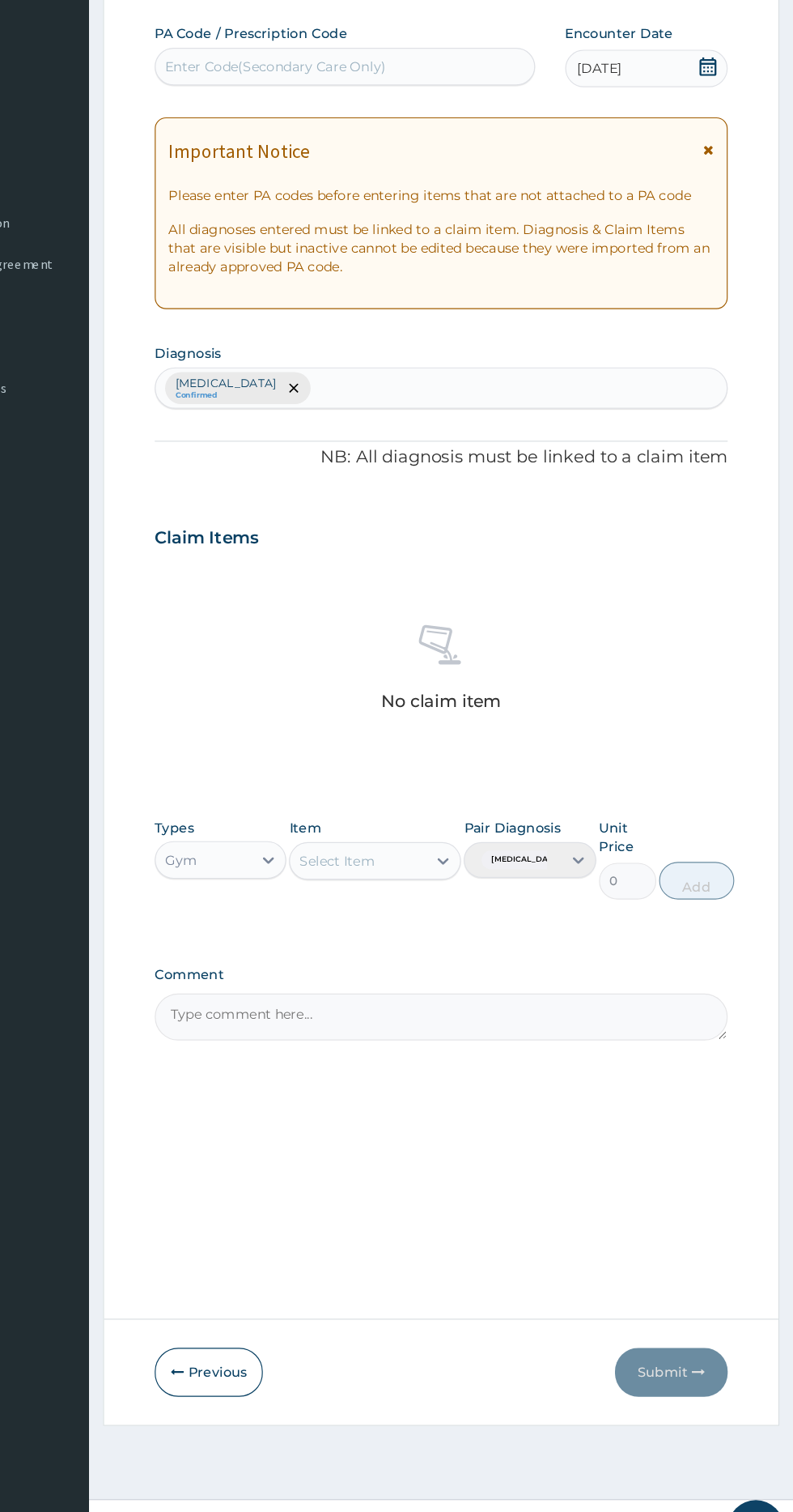
click at [440, 906] on div "Select Item" at bounding box center [418, 904] width 117 height 26
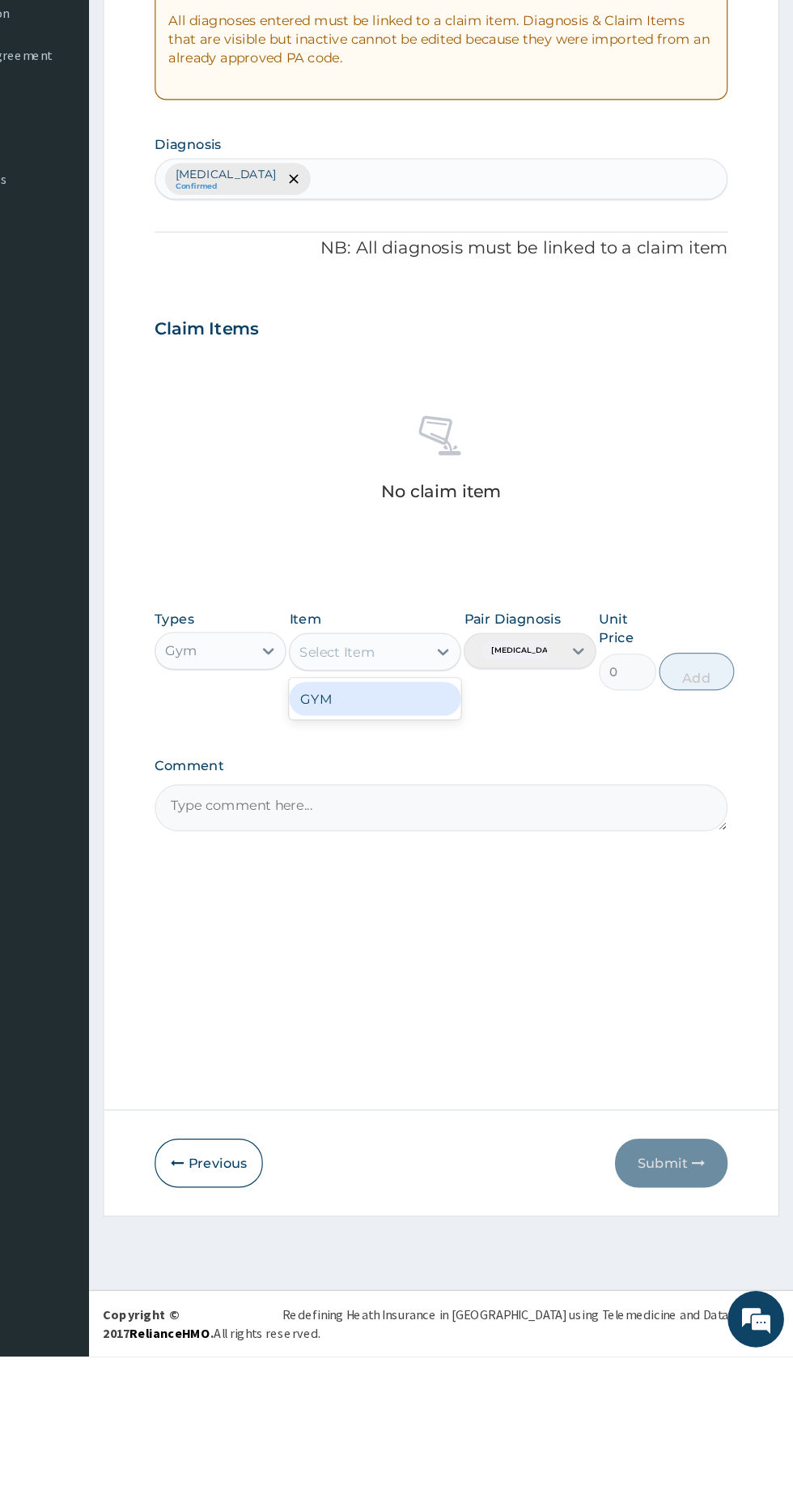
click at [458, 942] on div "GYM" at bounding box center [432, 945] width 148 height 29
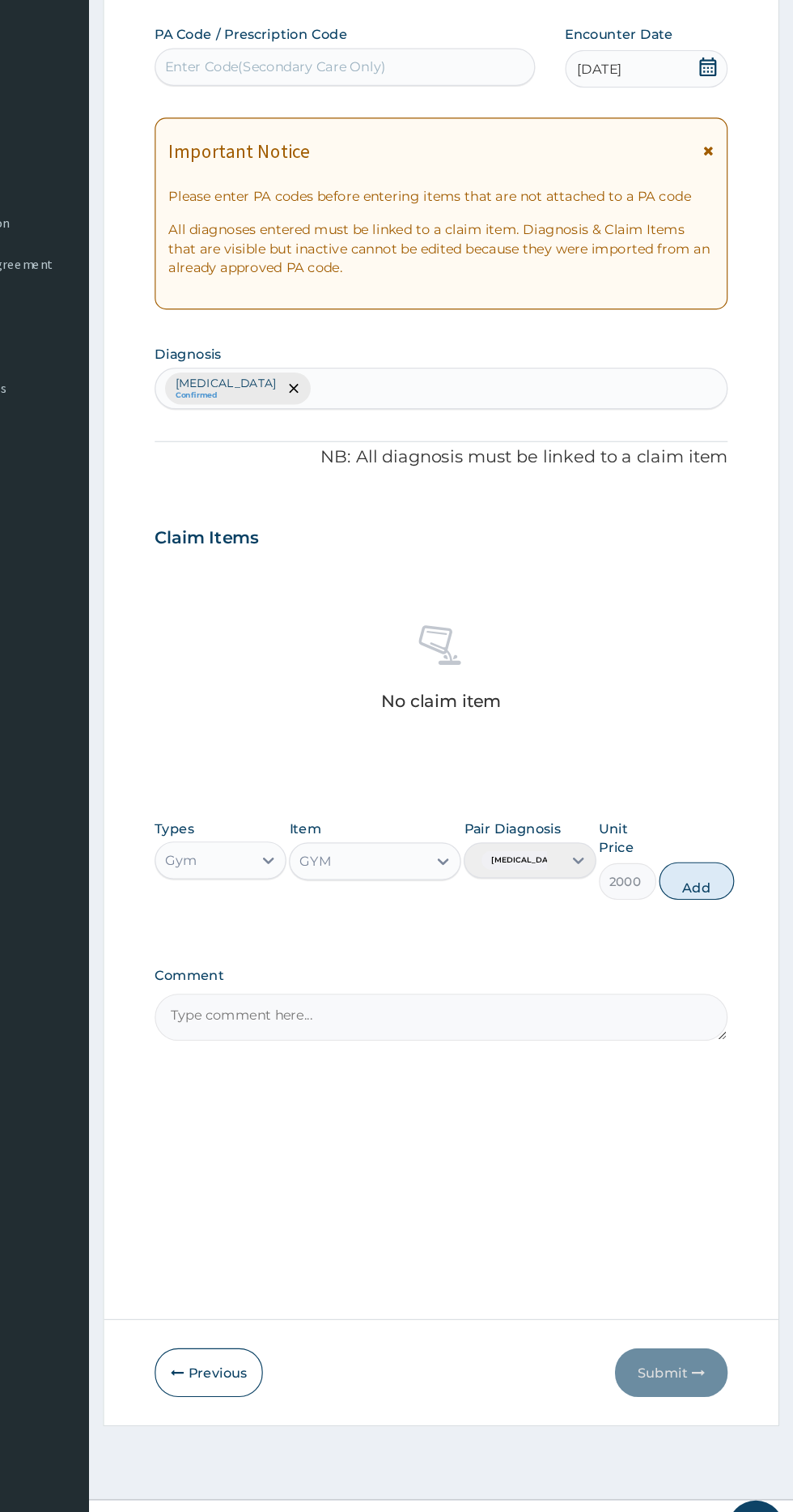
click at [742, 910] on button "Add" at bounding box center [710, 922] width 65 height 33
type input "0"
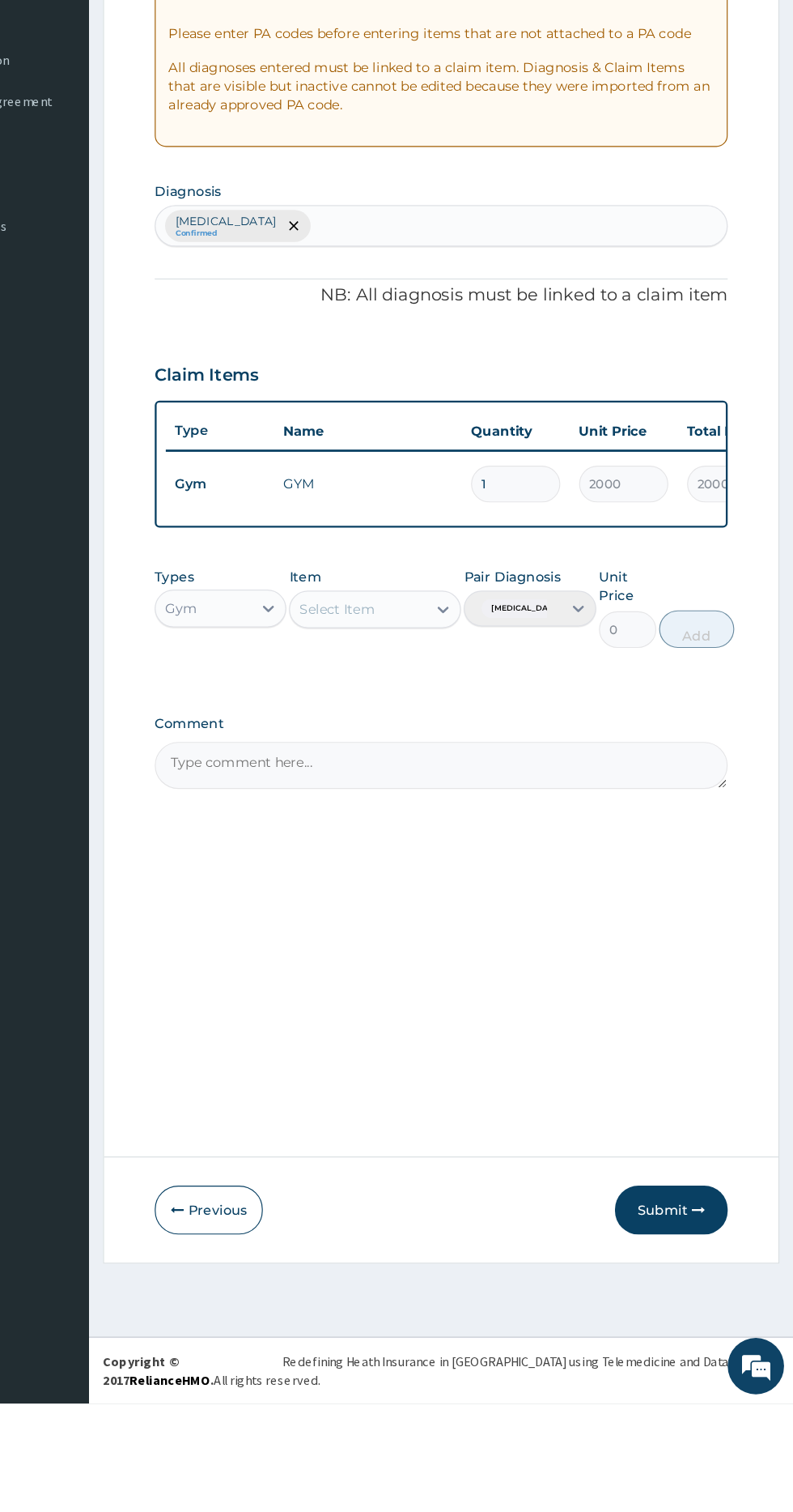
scroll to position [0, 0]
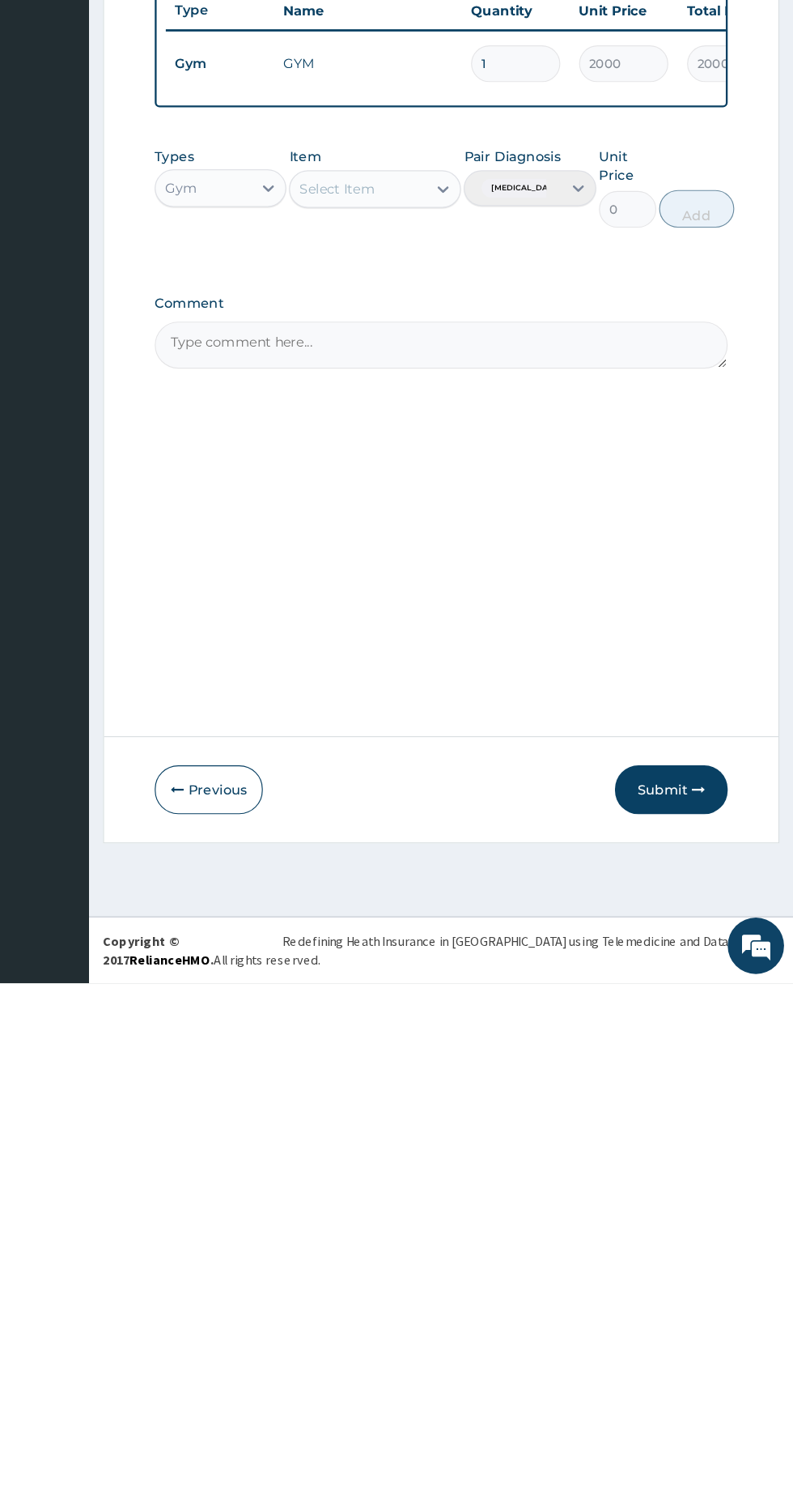
click at [699, 1346] on button "Submit" at bounding box center [688, 1345] width 97 height 43
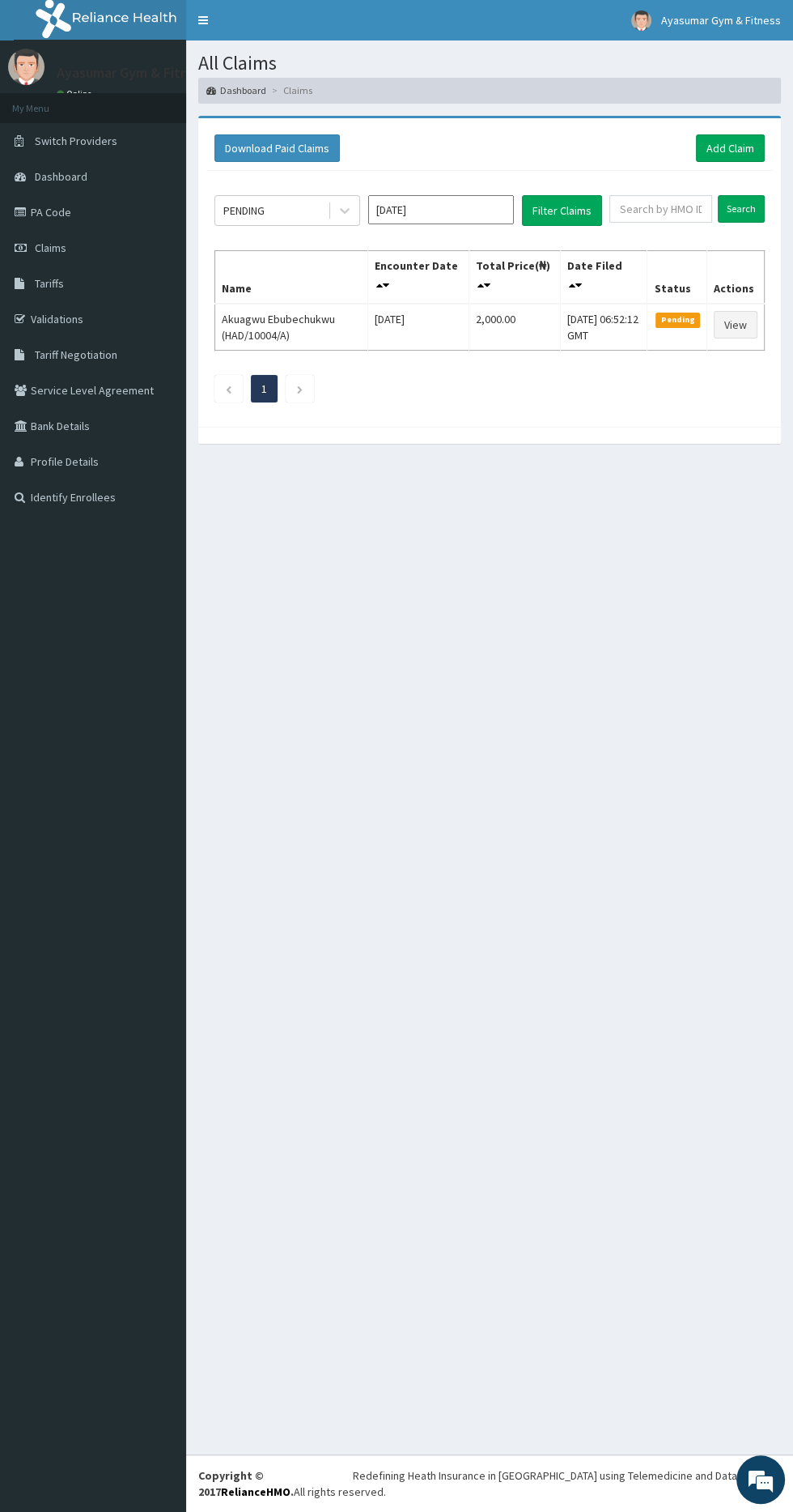
click at [676, 318] on span "Pending" at bounding box center [678, 320] width 44 height 14
click at [383, 283] on icon at bounding box center [385, 284] width 6 height 12
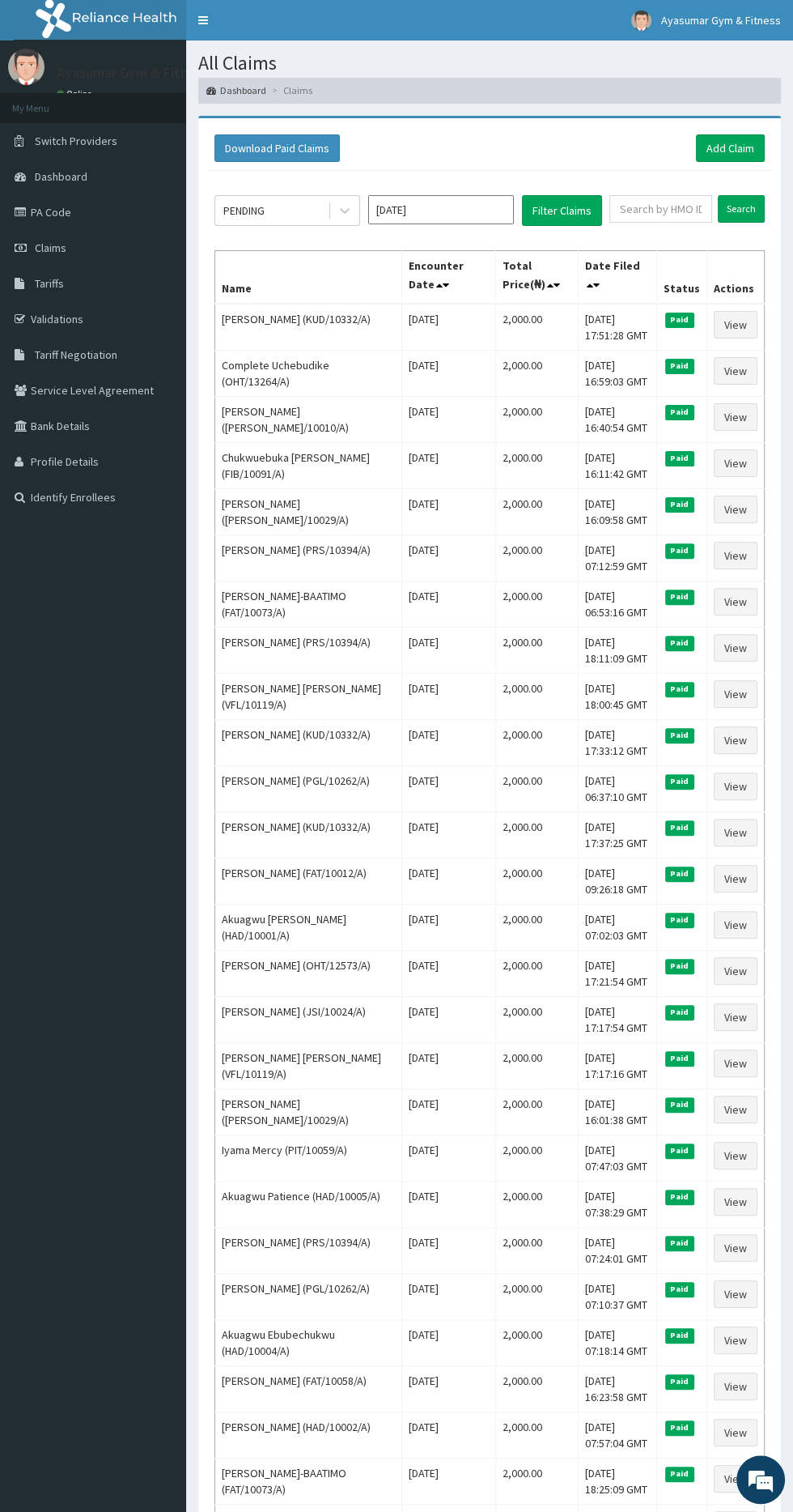
click at [350, 276] on th "Name" at bounding box center [308, 277] width 187 height 53
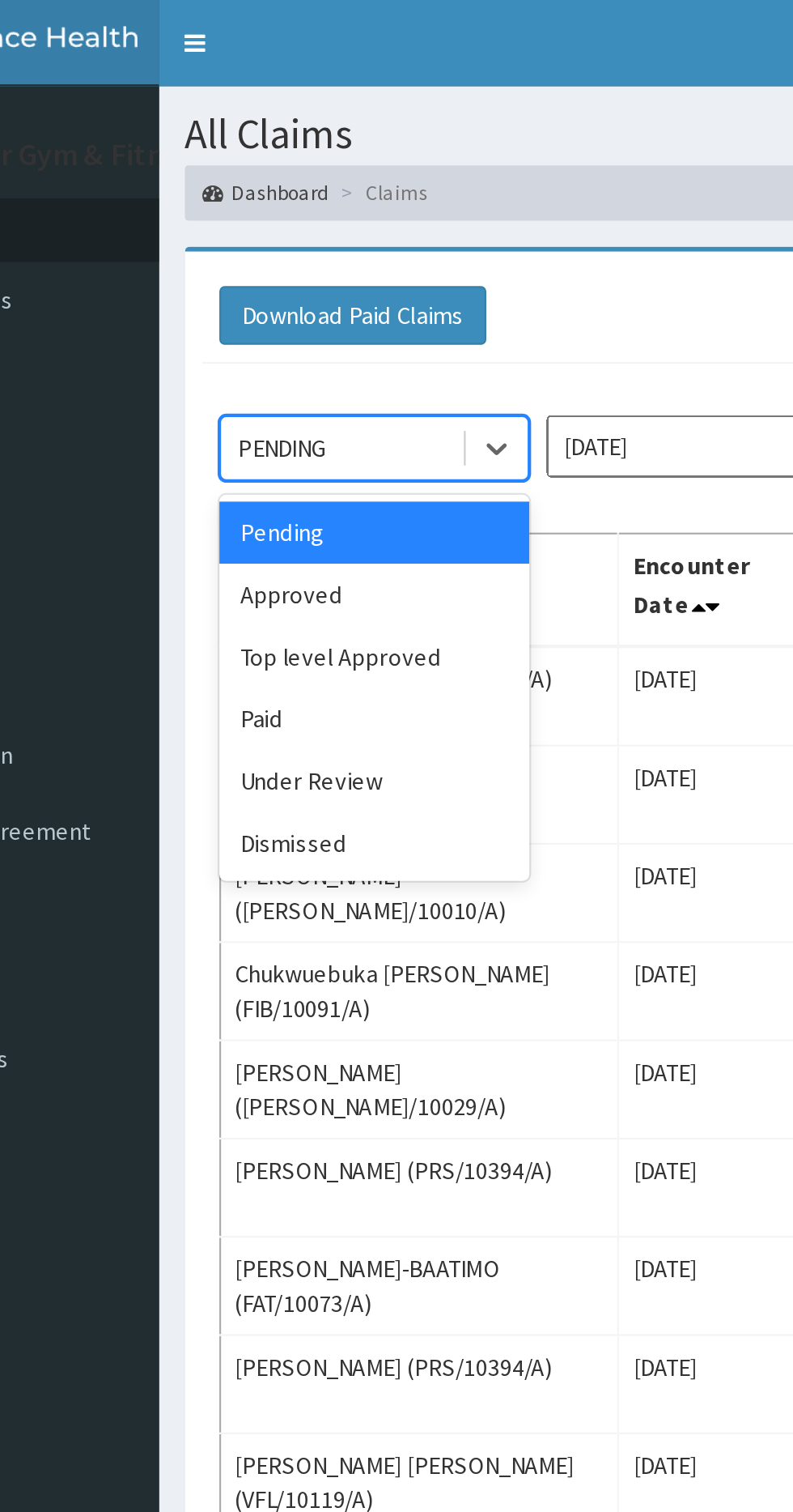
click at [261, 273] on div "Approved" at bounding box center [287, 279] width 145 height 29
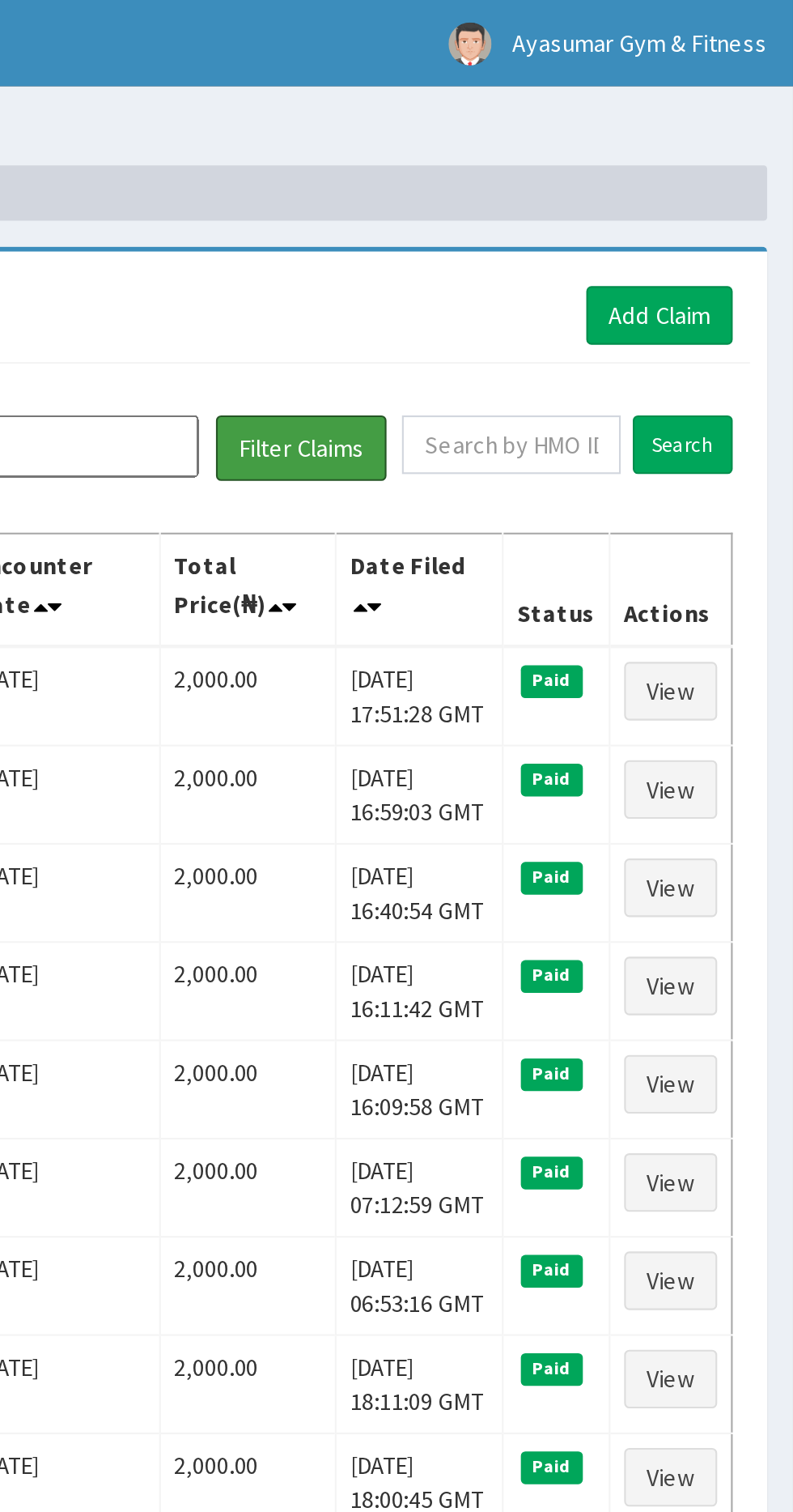
click at [587, 207] on button "Filter Claims" at bounding box center [562, 210] width 80 height 31
